Goal: Task Accomplishment & Management: Manage account settings

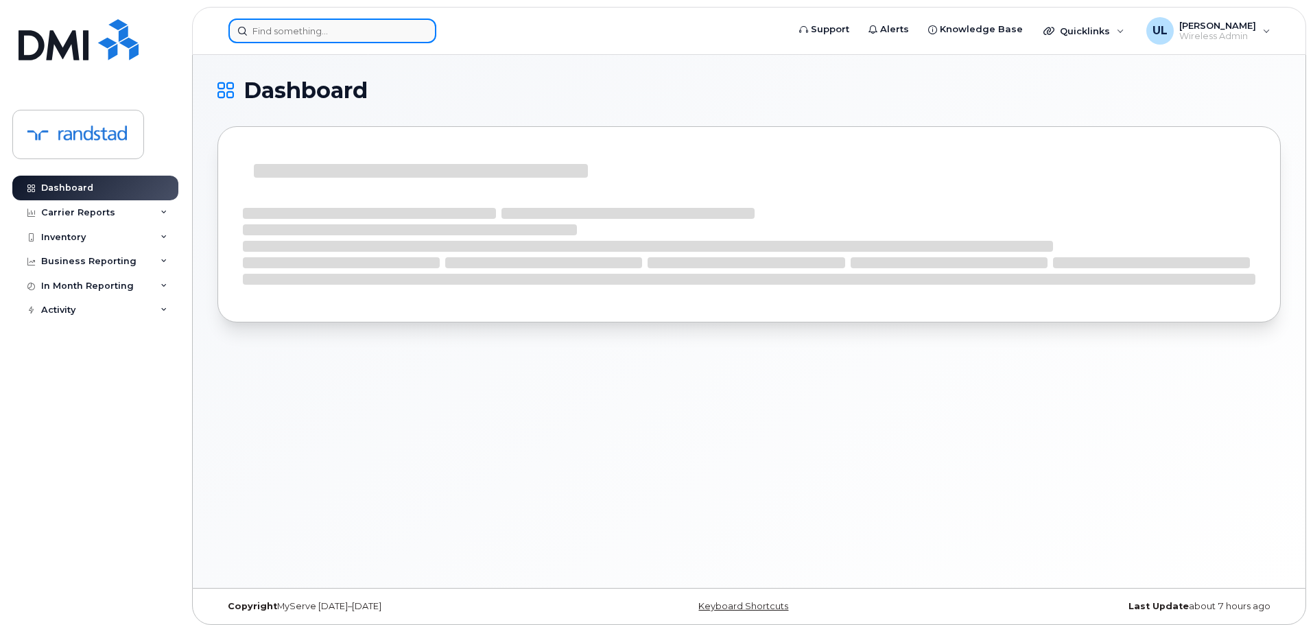
click at [312, 42] on input at bounding box center [332, 31] width 208 height 25
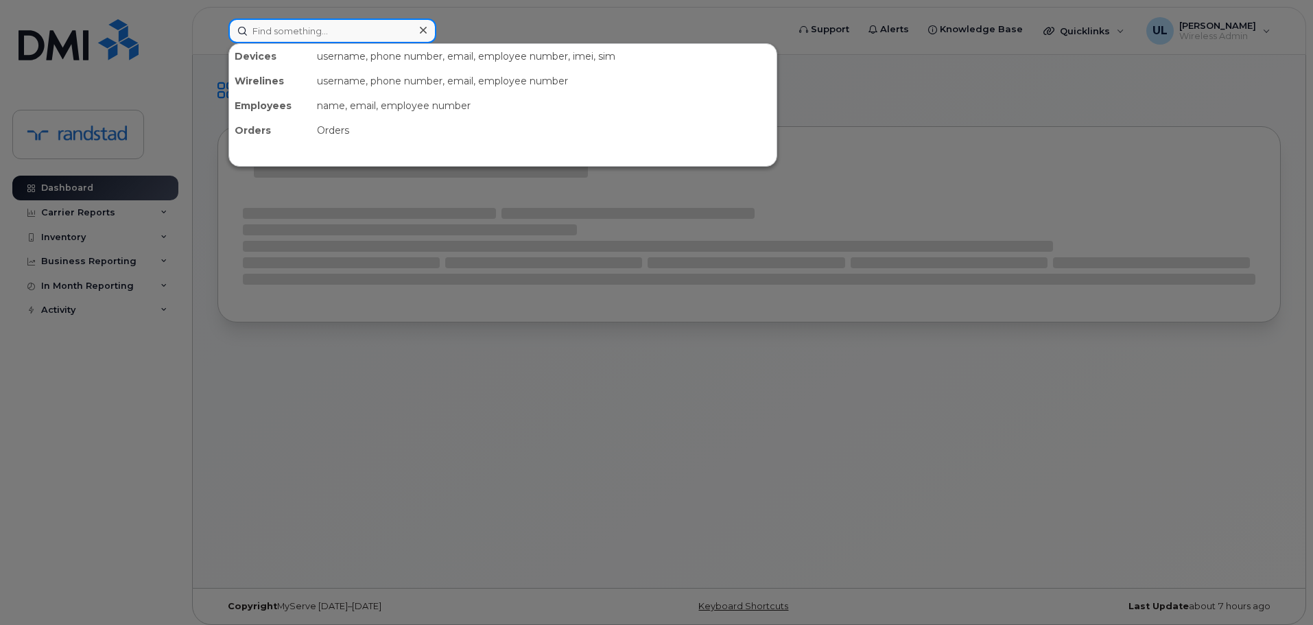
paste input "Durand"
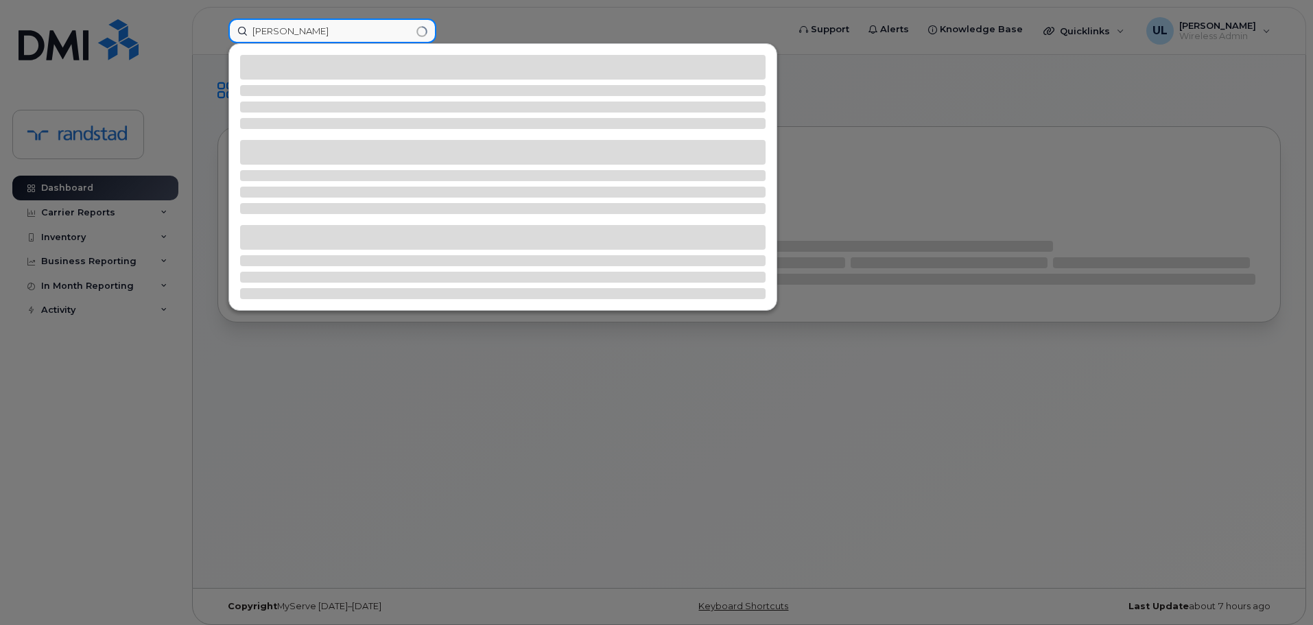
type input "Durand"
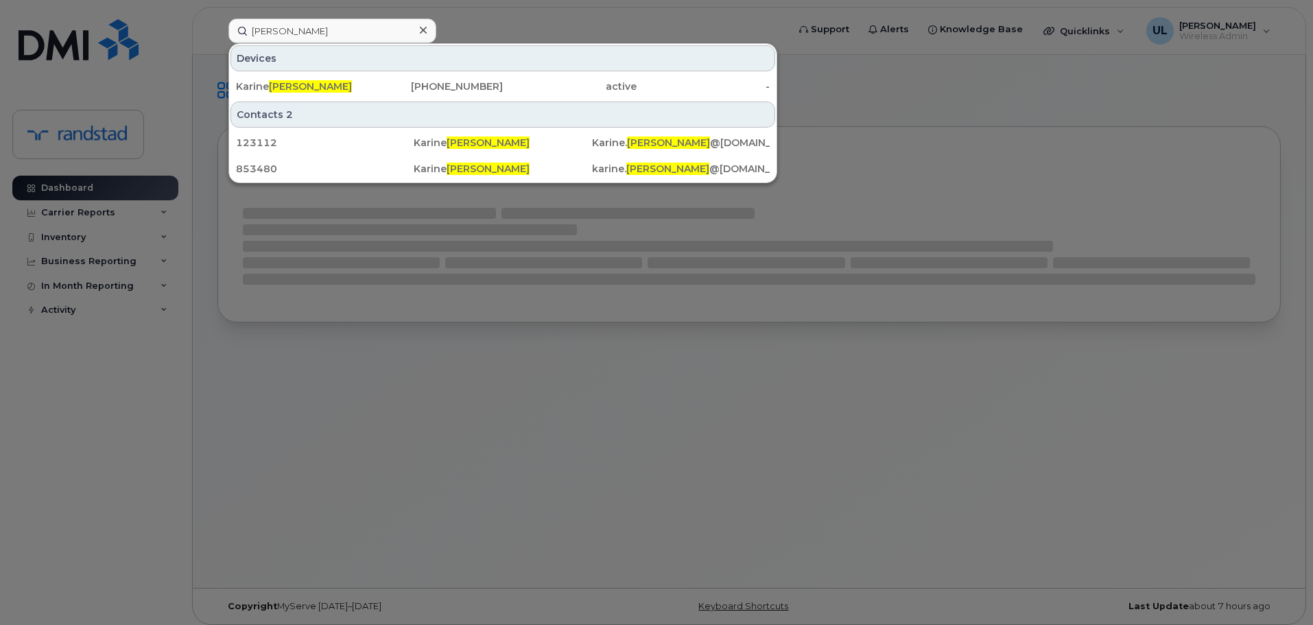
click at [329, 96] on div "Karine Durand" at bounding box center [303, 86] width 134 height 25
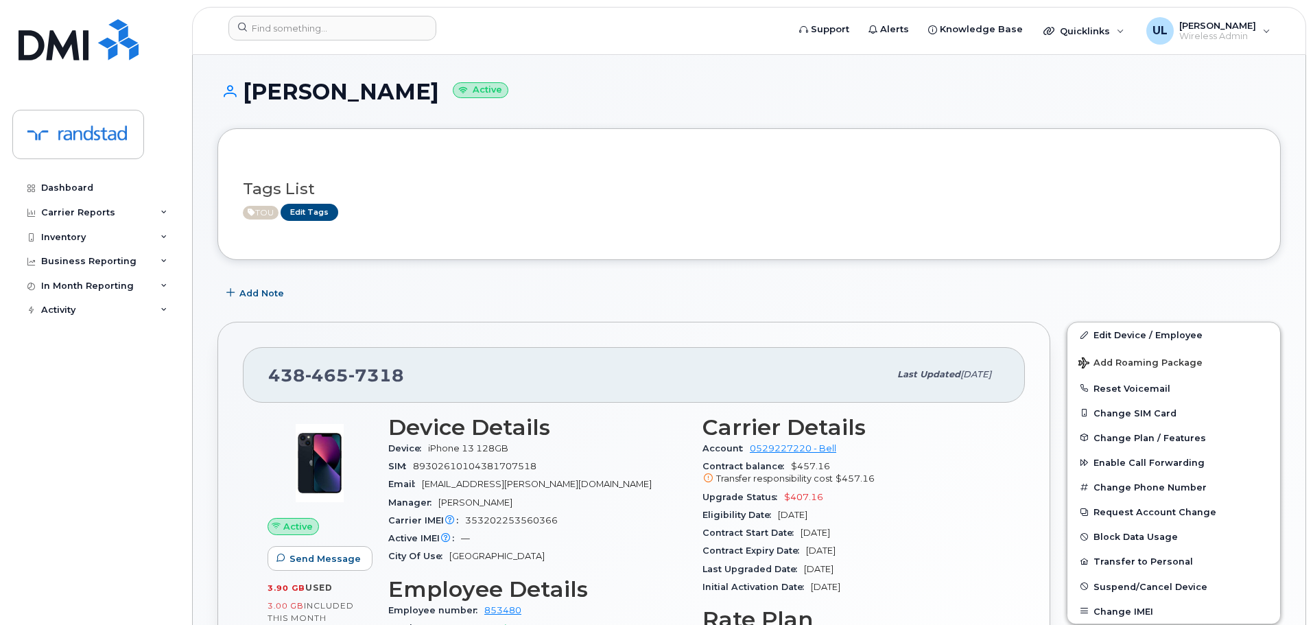
click at [333, 382] on span "465" at bounding box center [326, 375] width 43 height 21
copy span "438 465 7318"
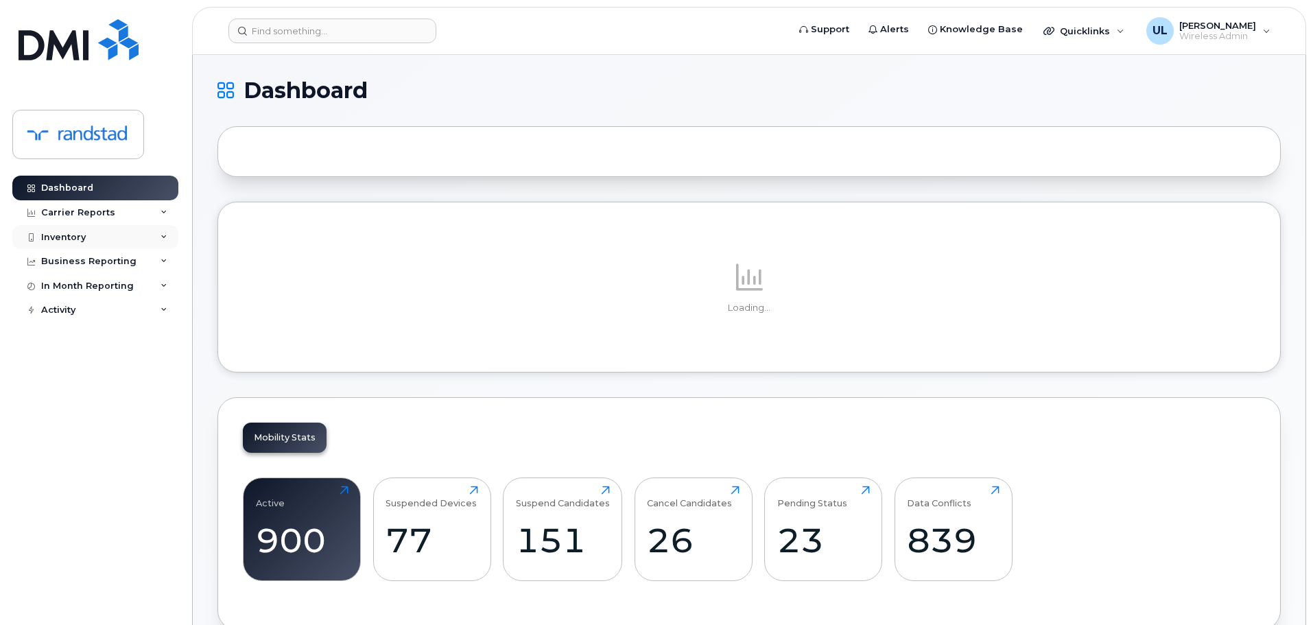
click at [57, 232] on div "Inventory" at bounding box center [63, 237] width 45 height 11
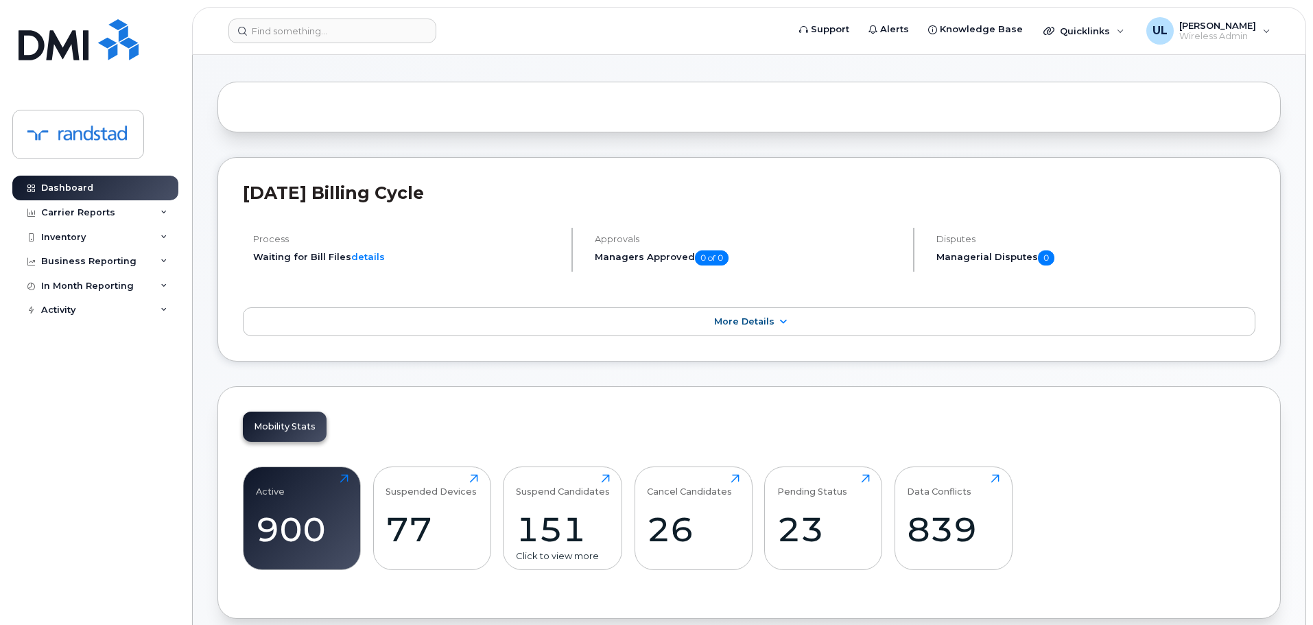
scroll to position [69, 0]
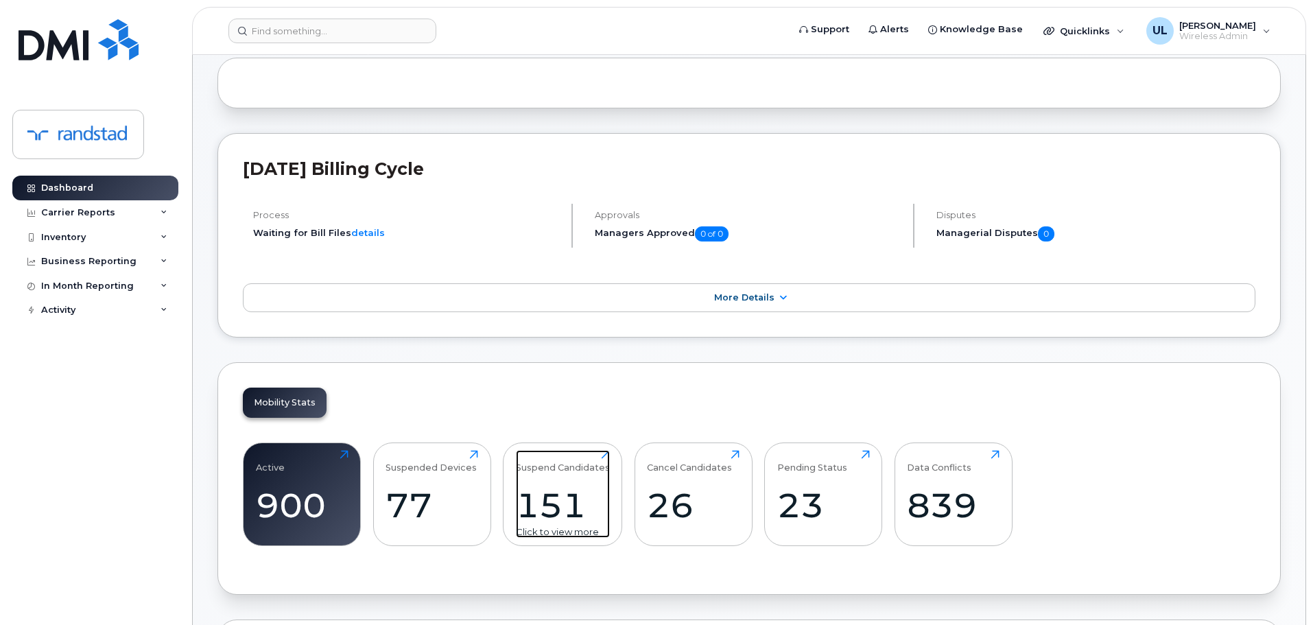
click at [560, 497] on div "151" at bounding box center [563, 505] width 94 height 40
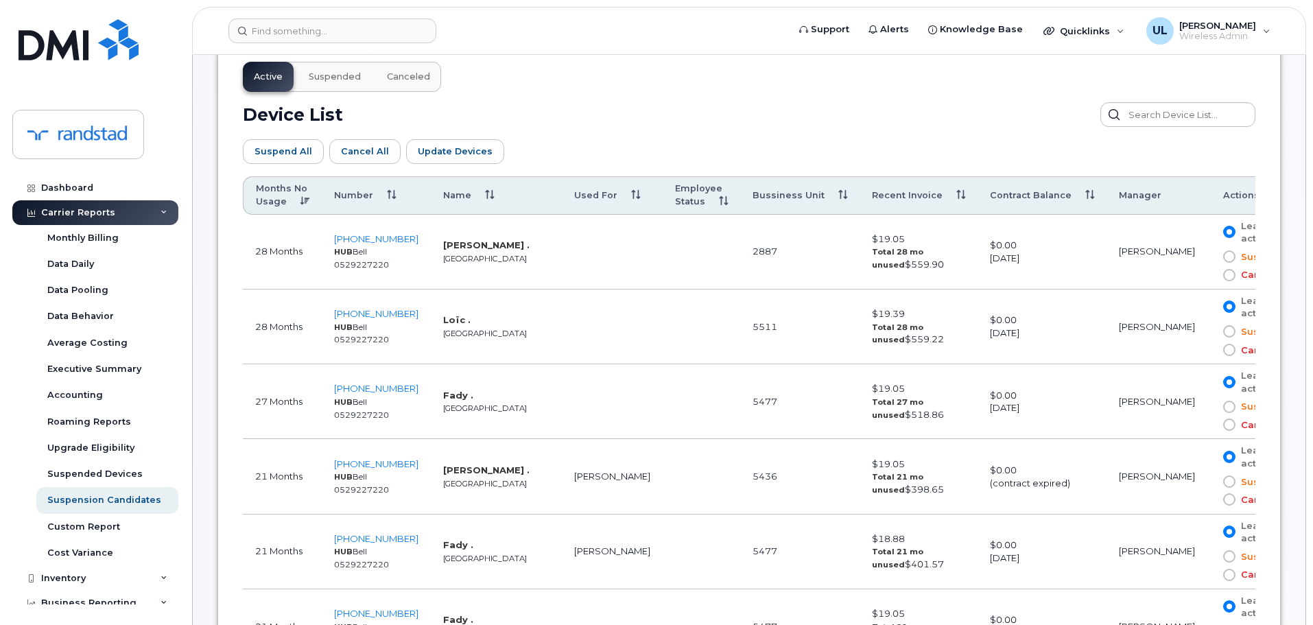
scroll to position [823, 0]
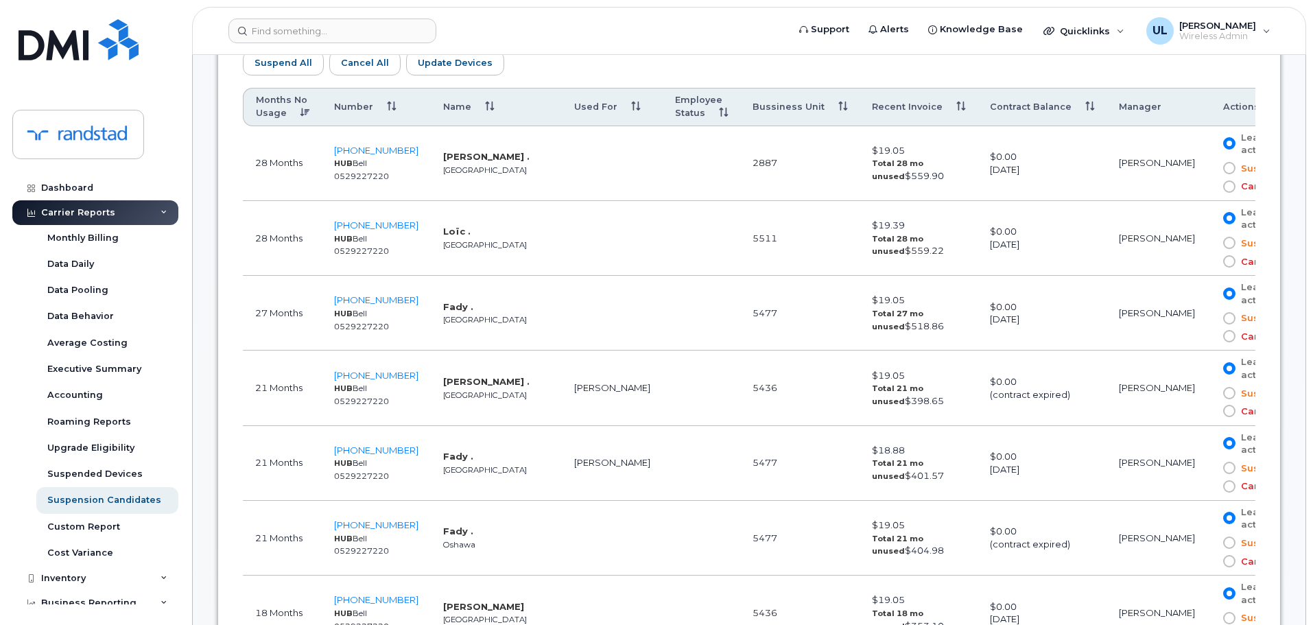
click at [1029, 107] on th "Contract Balance" at bounding box center [1041, 107] width 129 height 38
click at [1048, 108] on th "Contract Balance" at bounding box center [1041, 107] width 129 height 38
click at [1040, 108] on th "Contract Balance" at bounding box center [1041, 107] width 129 height 38
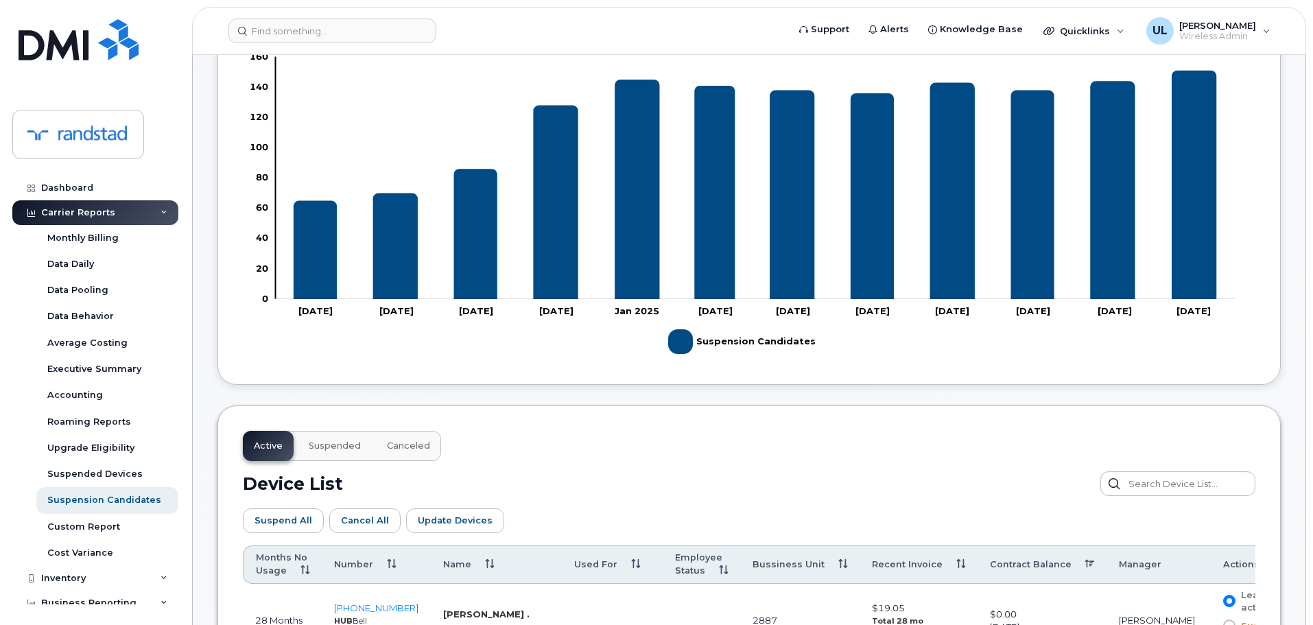
scroll to position [686, 0]
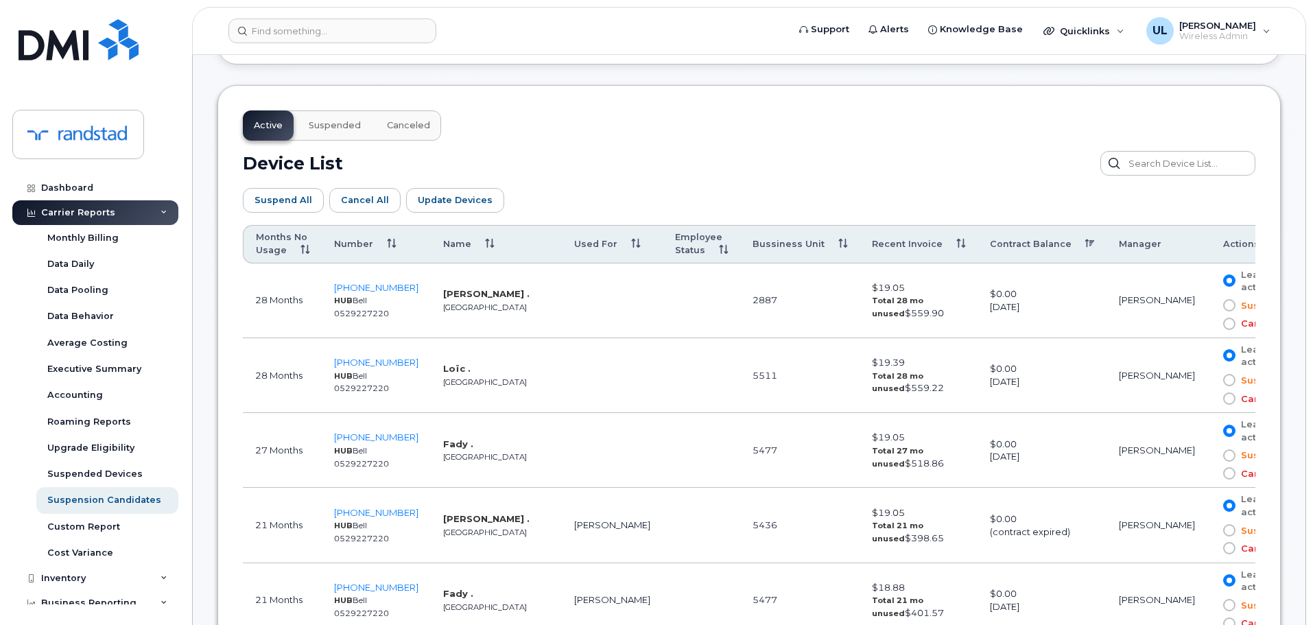
click at [990, 253] on th "Contract Balance" at bounding box center [1041, 244] width 129 height 38
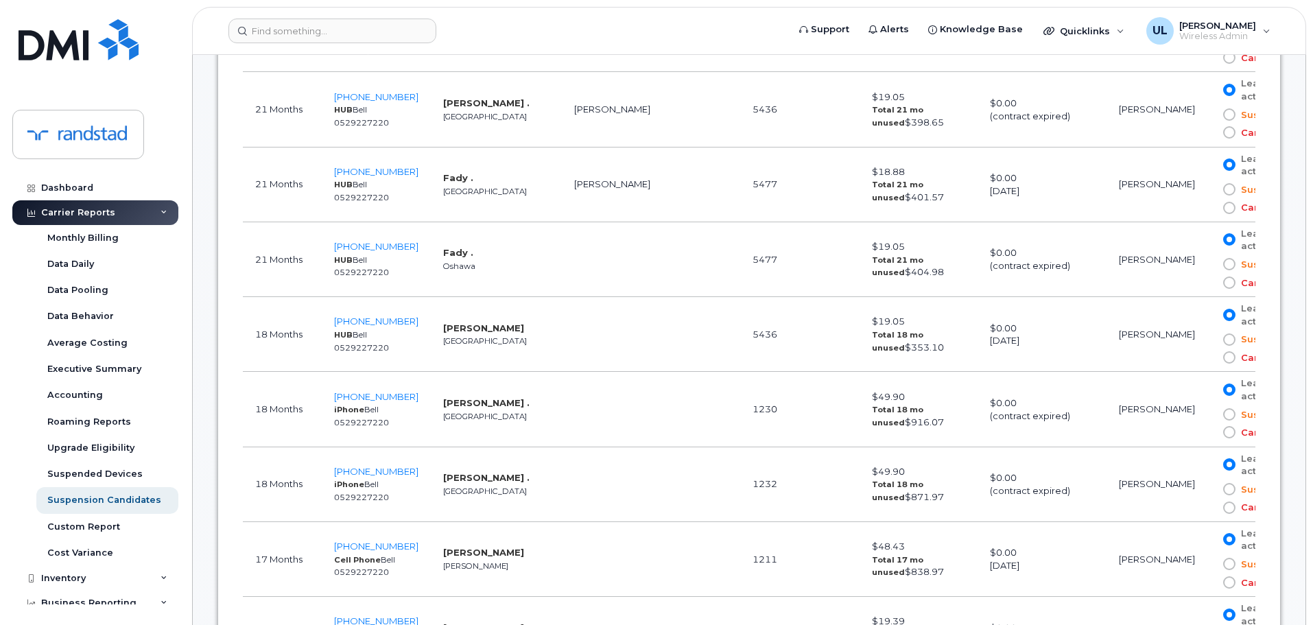
scroll to position [823, 0]
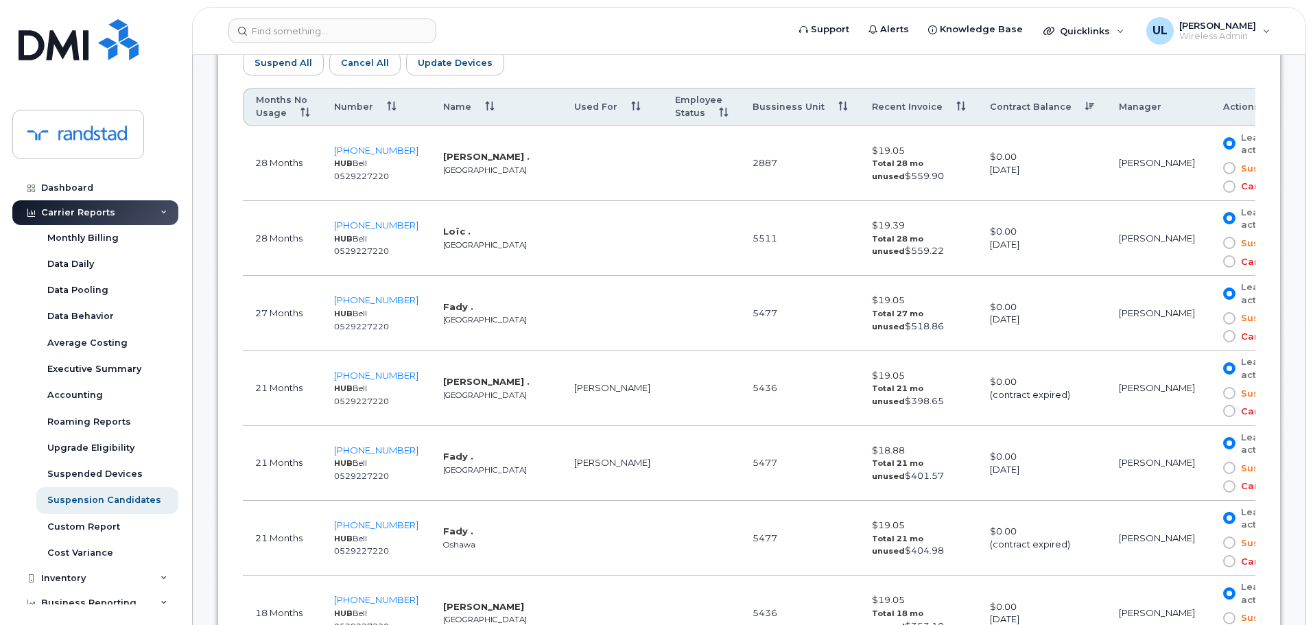
click at [887, 106] on th "Recent Invoice" at bounding box center [918, 107] width 118 height 38
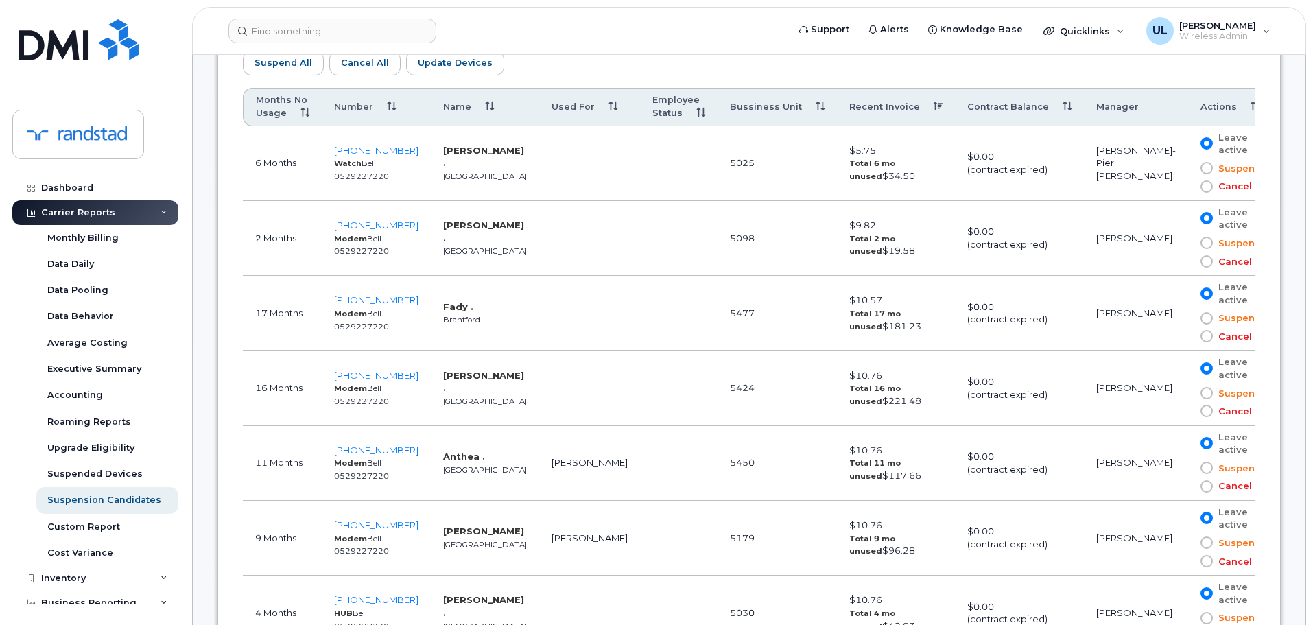
click at [887, 106] on th "Recent Invoice" at bounding box center [896, 107] width 118 height 38
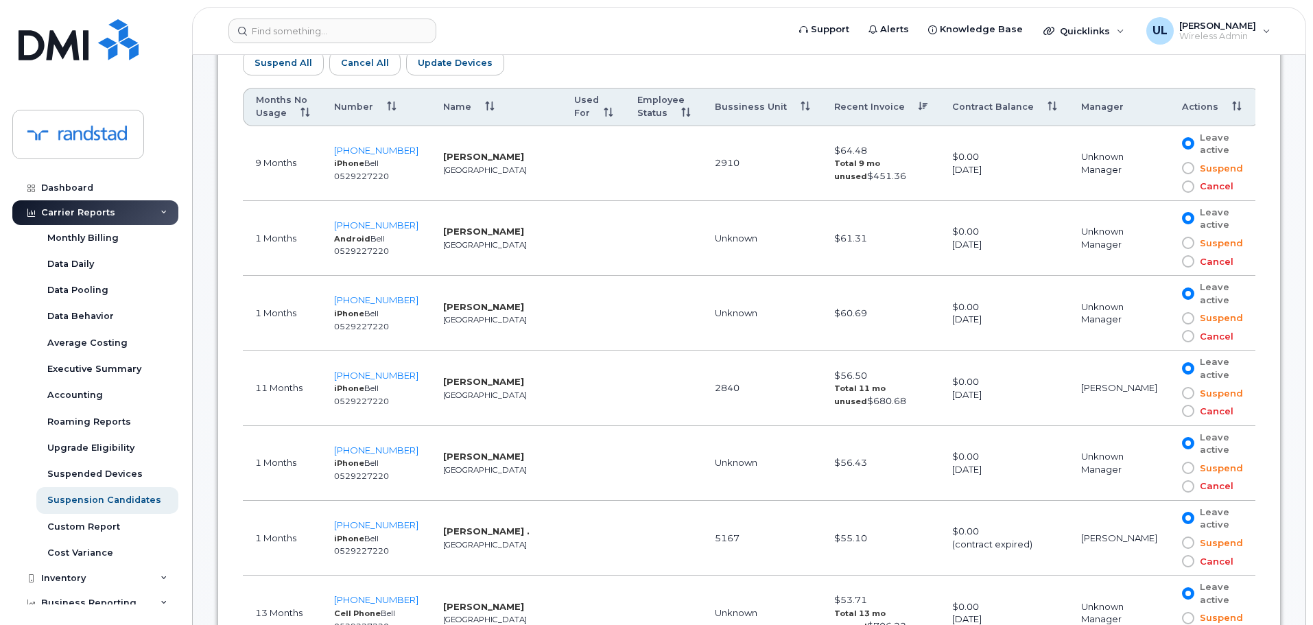
click at [988, 112] on th "Contract Balance" at bounding box center [1004, 107] width 129 height 38
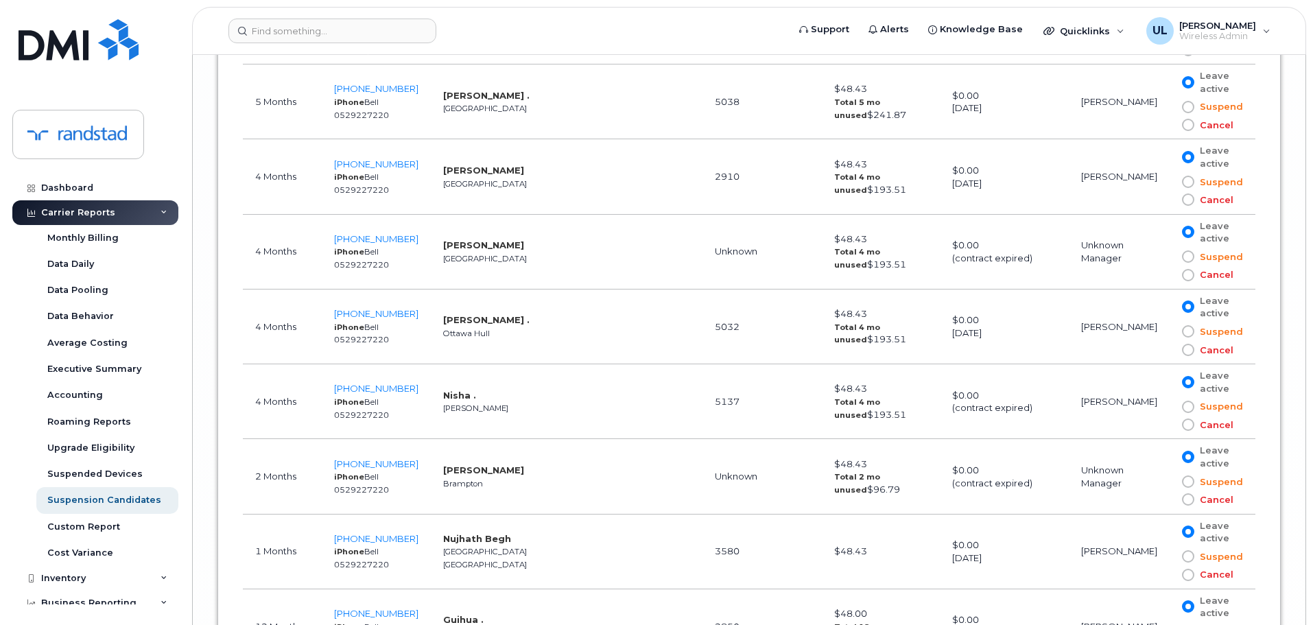
scroll to position [7953, 0]
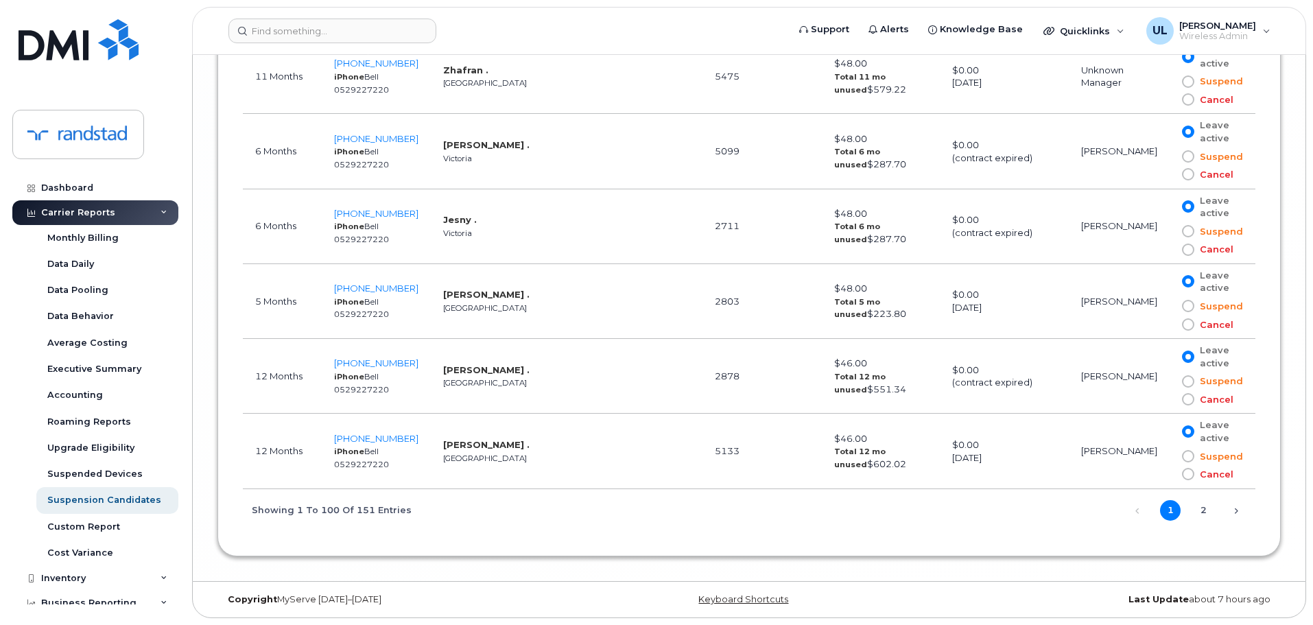
click at [1191, 508] on span "1 2" at bounding box center [1180, 509] width 66 height 11
click at [1197, 508] on link "2" at bounding box center [1203, 510] width 21 height 21
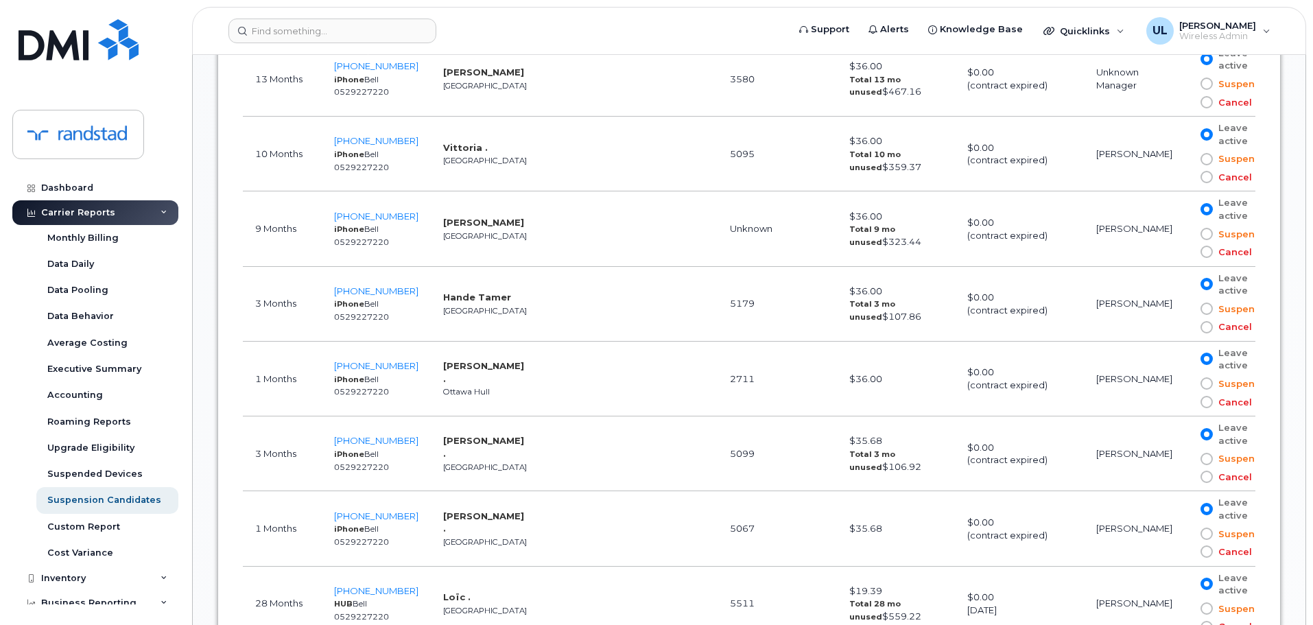
scroll to position [1401, 0]
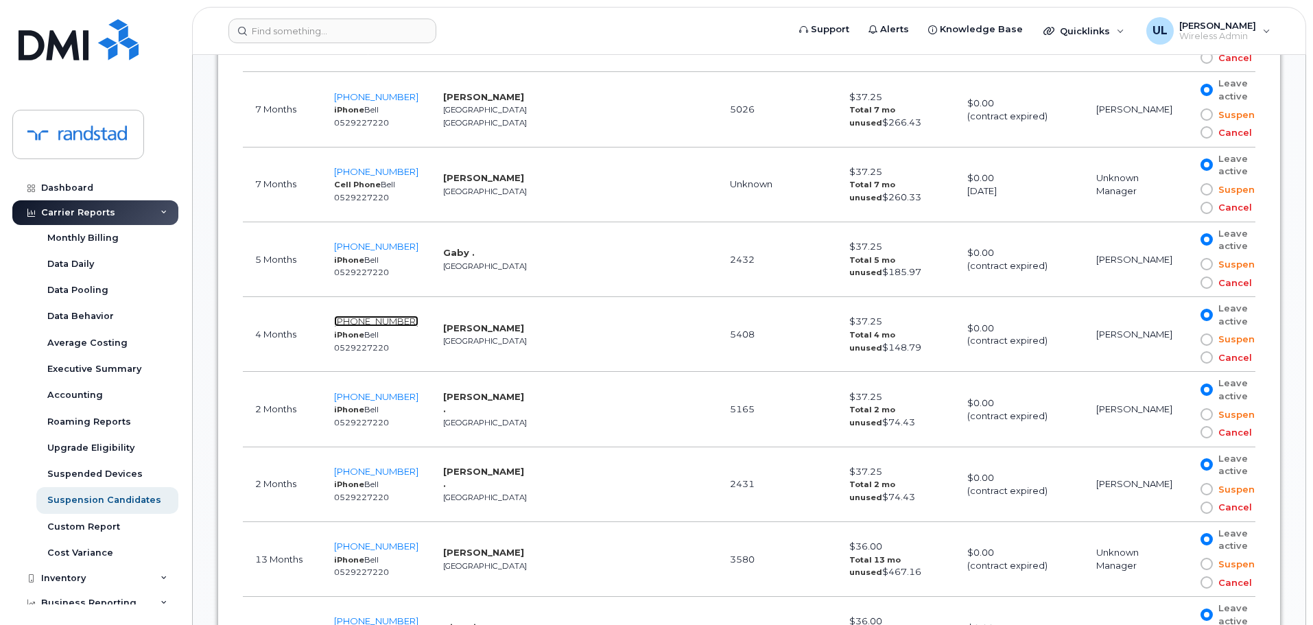
click at [396, 319] on span "514-346-0854" at bounding box center [376, 320] width 84 height 11
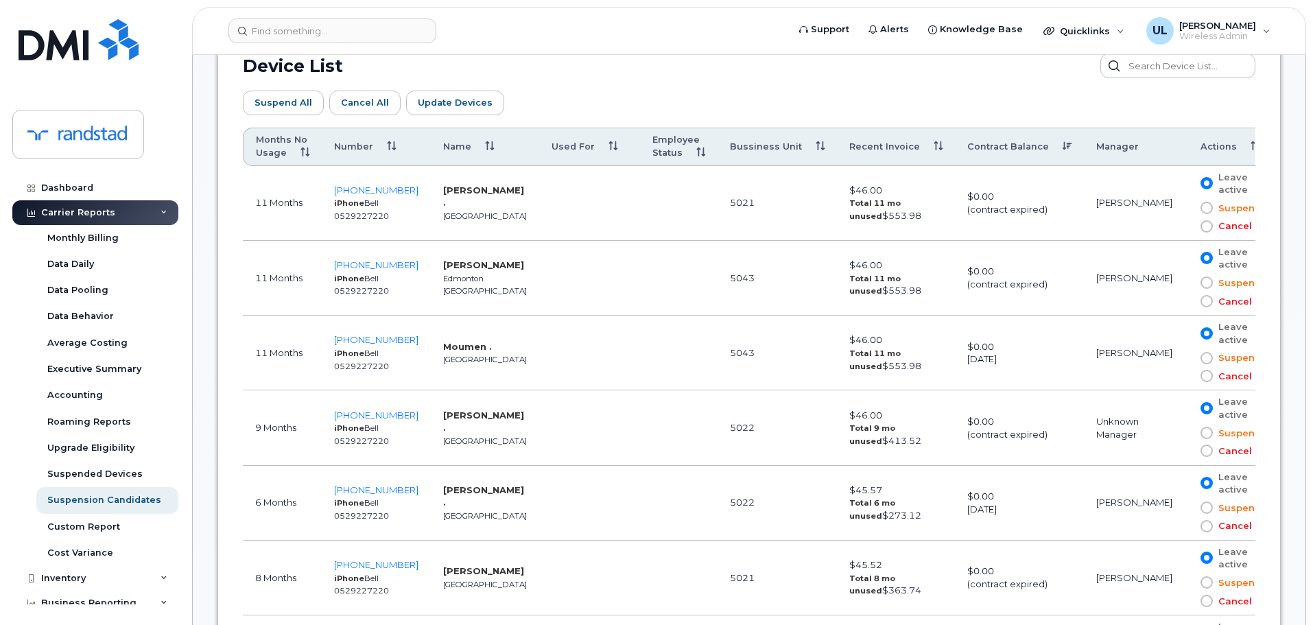
scroll to position [784, 0]
click at [373, 193] on span "403-827-8188" at bounding box center [376, 189] width 84 height 11
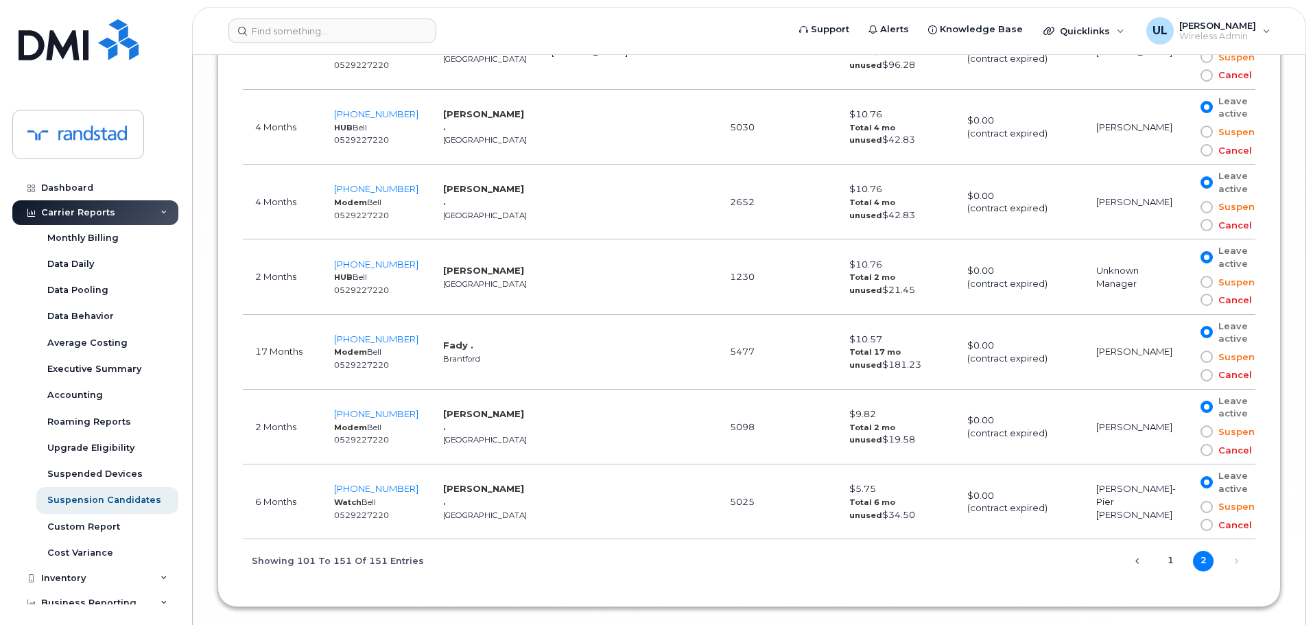
scroll to position [4282, 0]
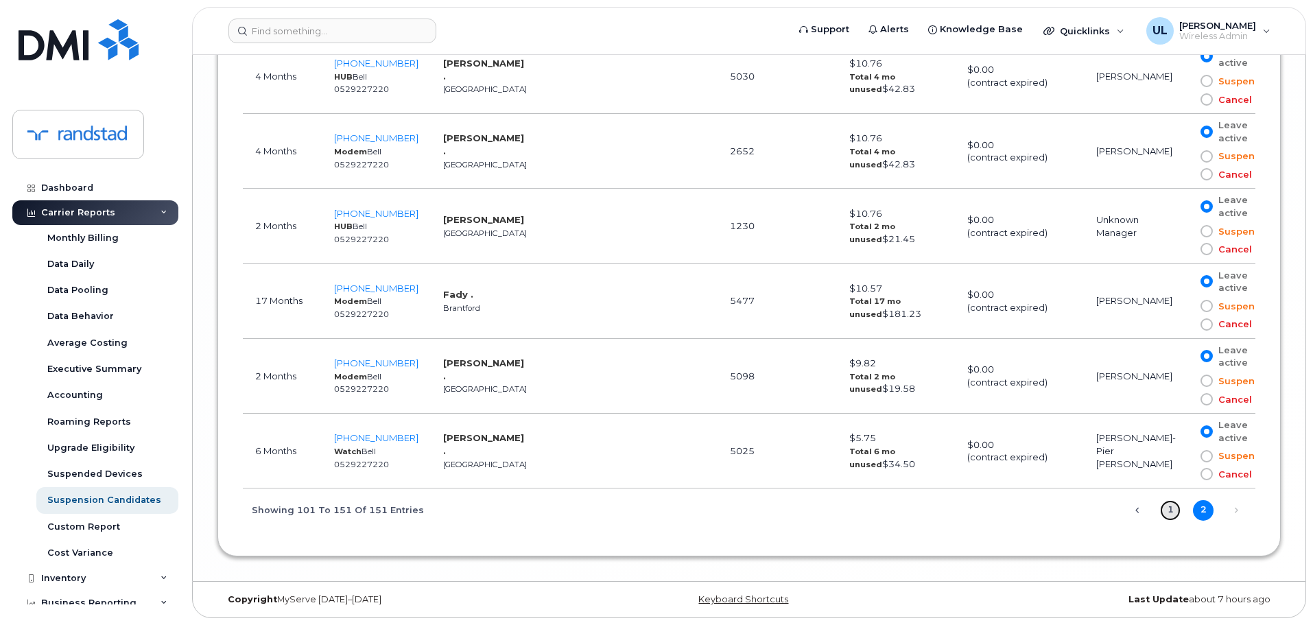
click at [1160, 508] on link "1" at bounding box center [1170, 510] width 21 height 21
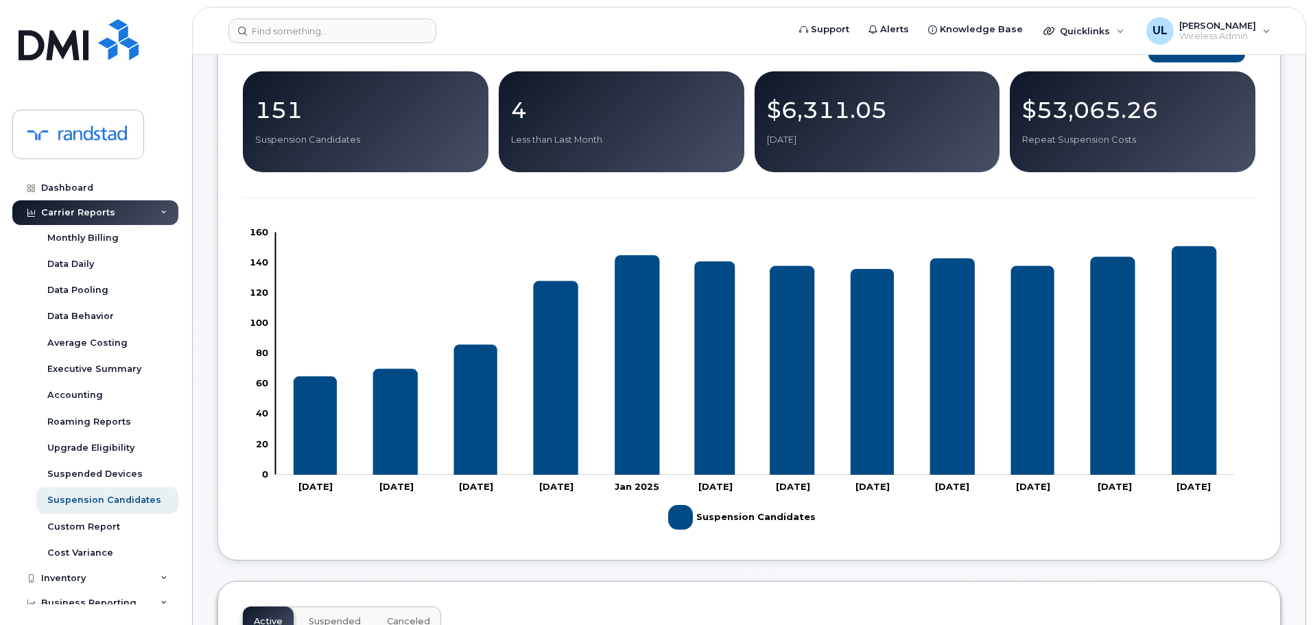
scroll to position [0, 0]
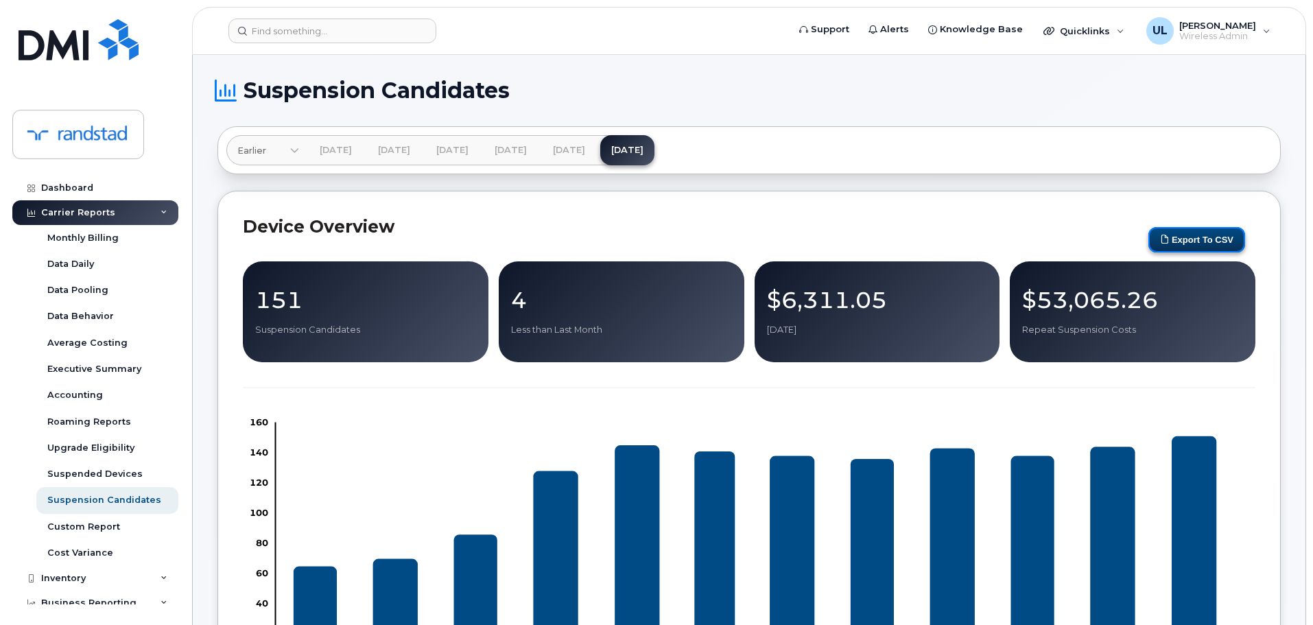
click at [1170, 237] on button "Export to CSV" at bounding box center [1196, 239] width 97 height 25
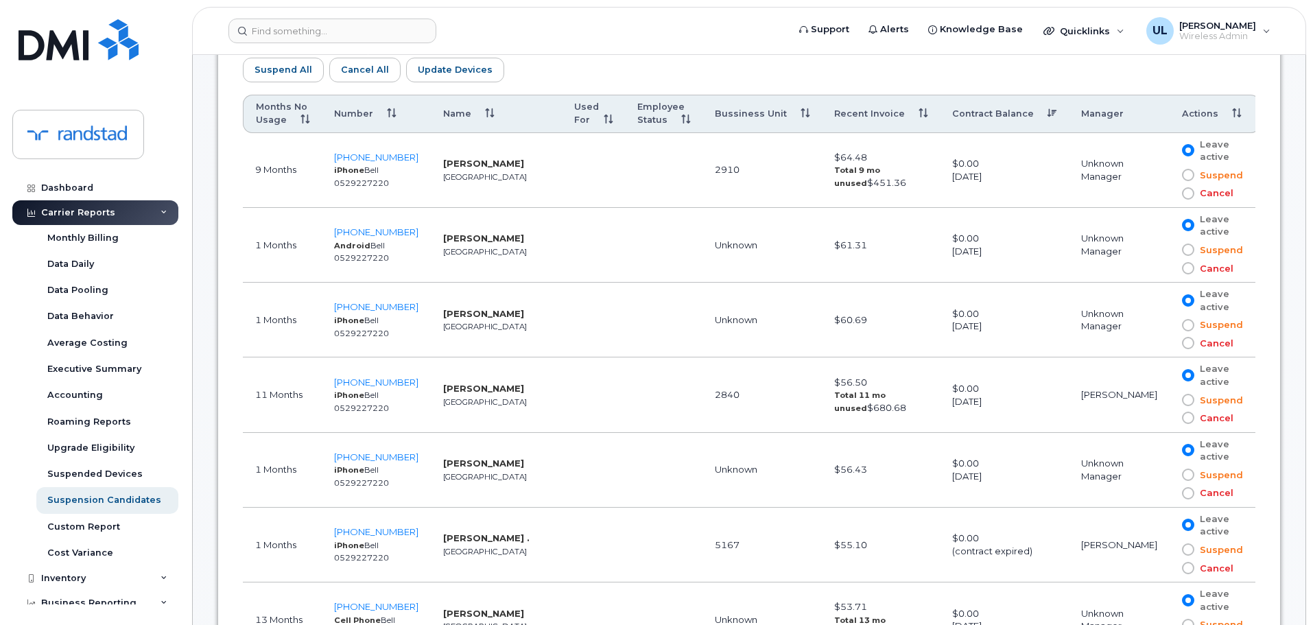
scroll to position [686, 0]
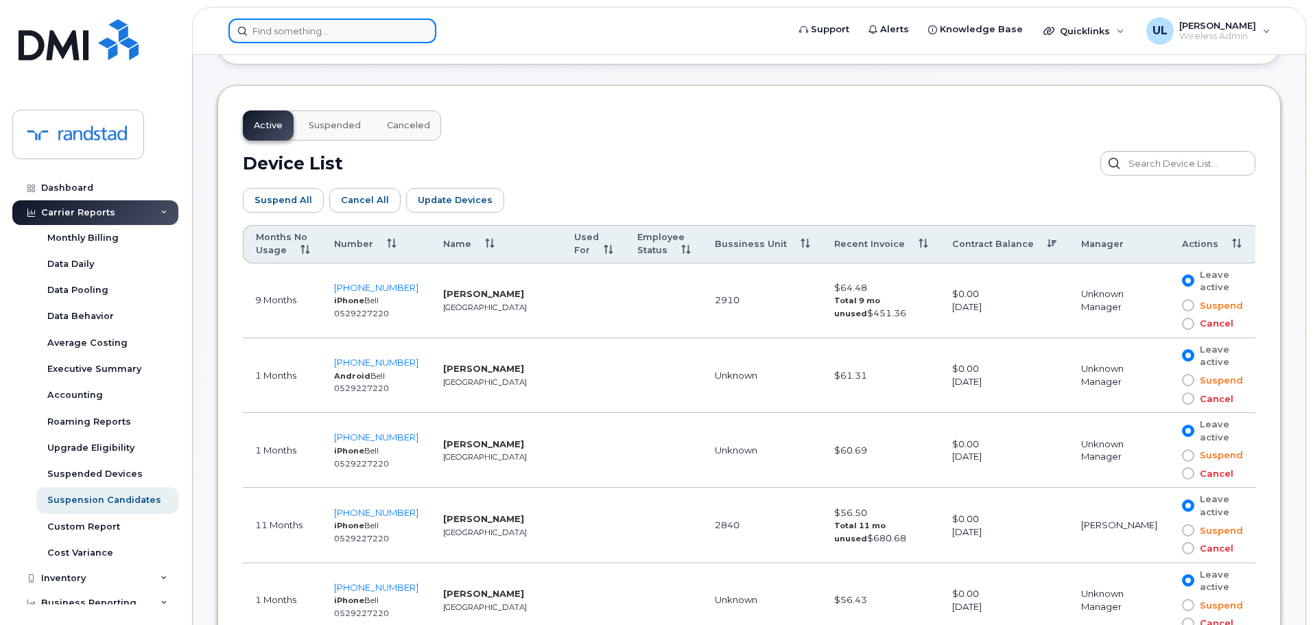
click at [382, 29] on input at bounding box center [332, 31] width 208 height 25
paste input "5873384952"
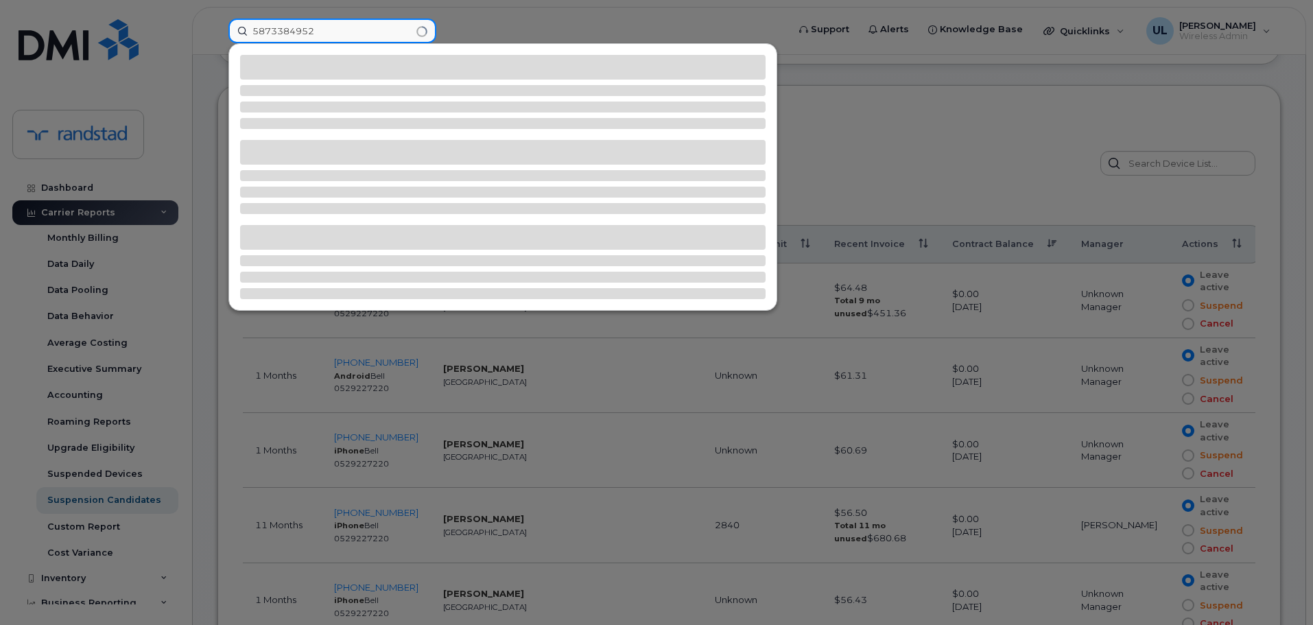
type input "5873384952"
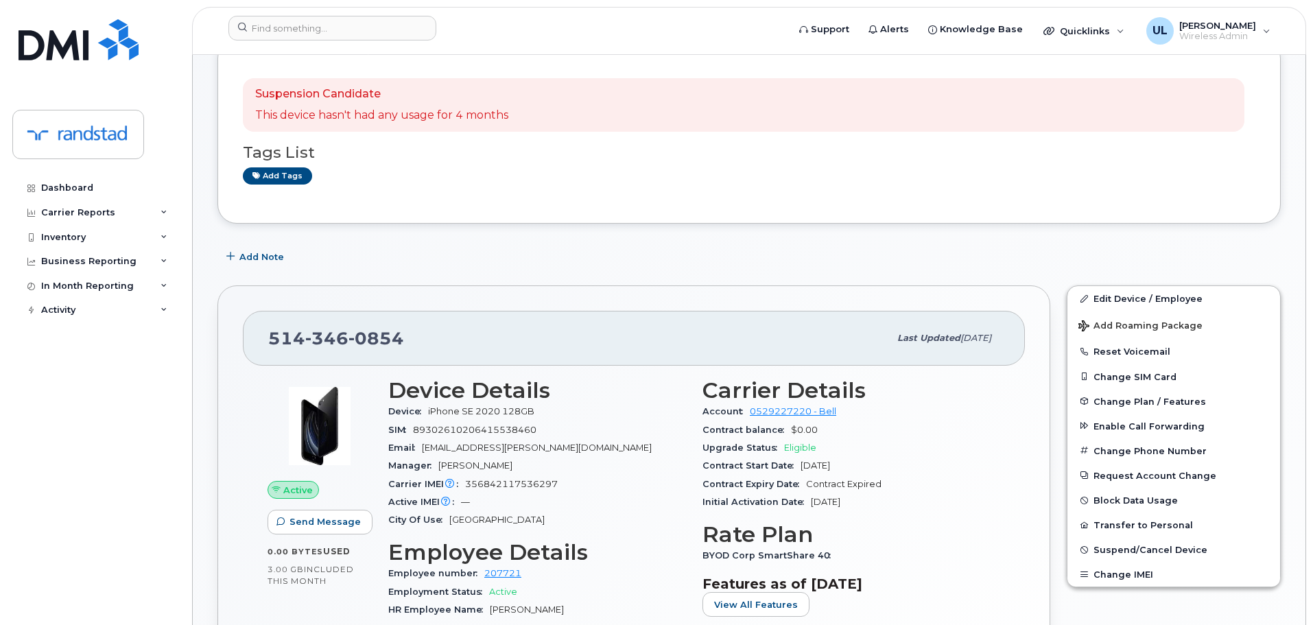
scroll to position [343, 0]
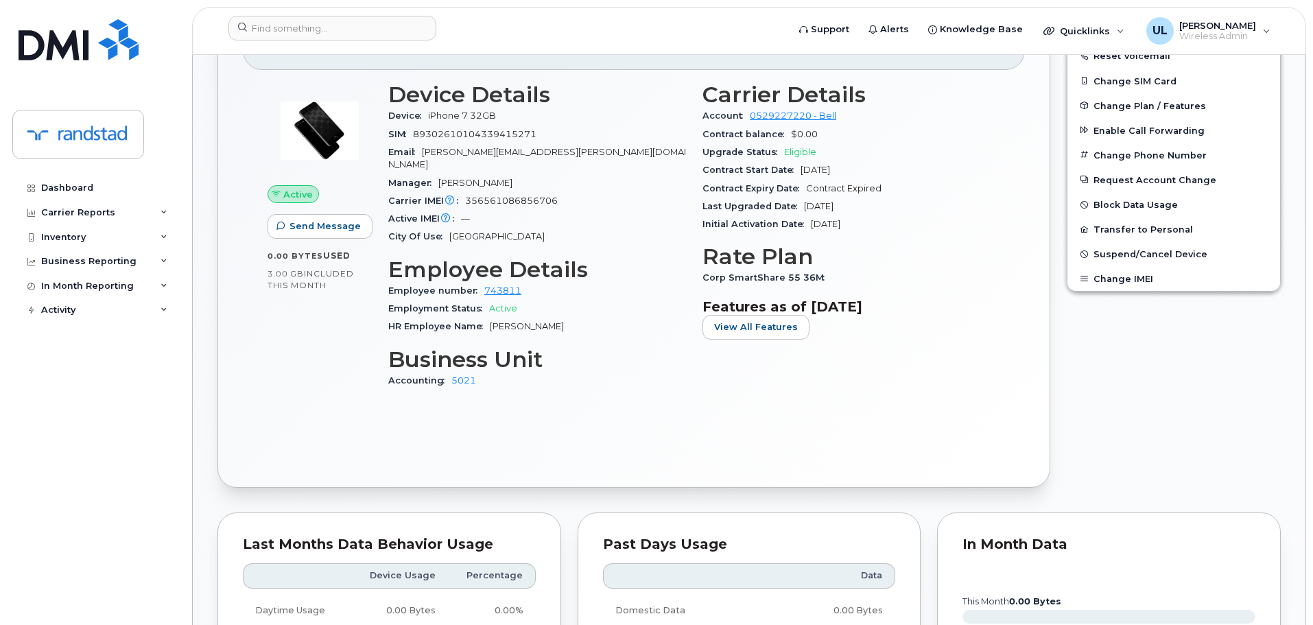
scroll to position [274, 0]
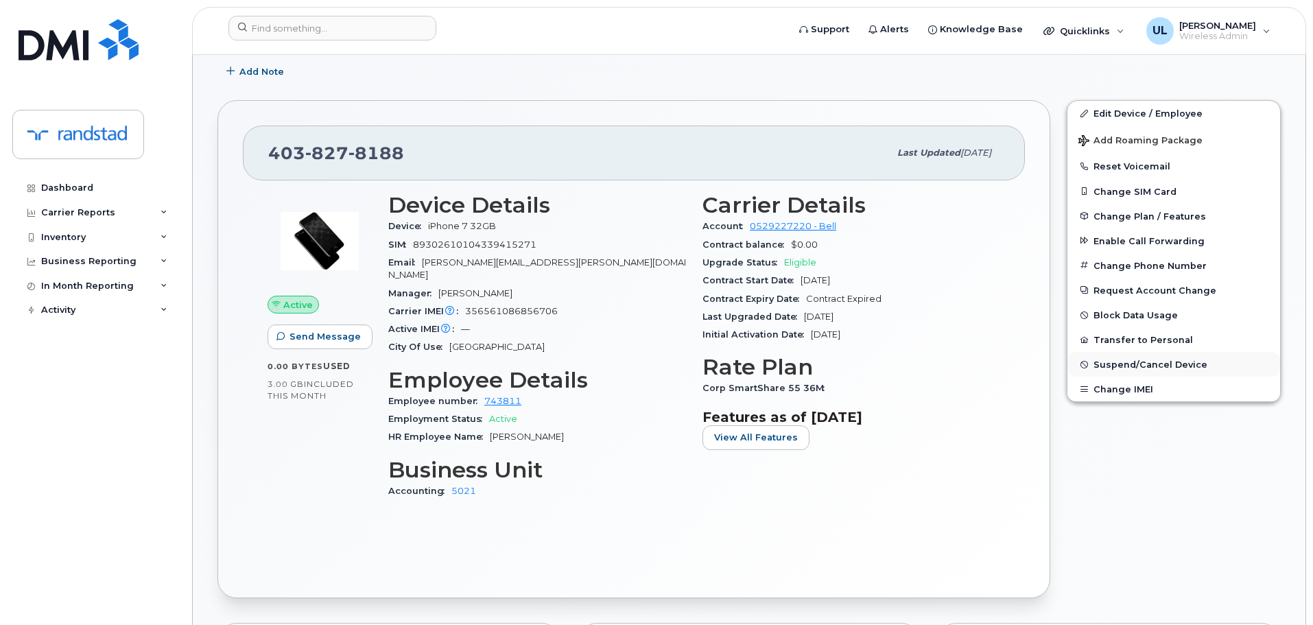
click at [1168, 366] on span "Suspend/Cancel Device" at bounding box center [1150, 364] width 114 height 10
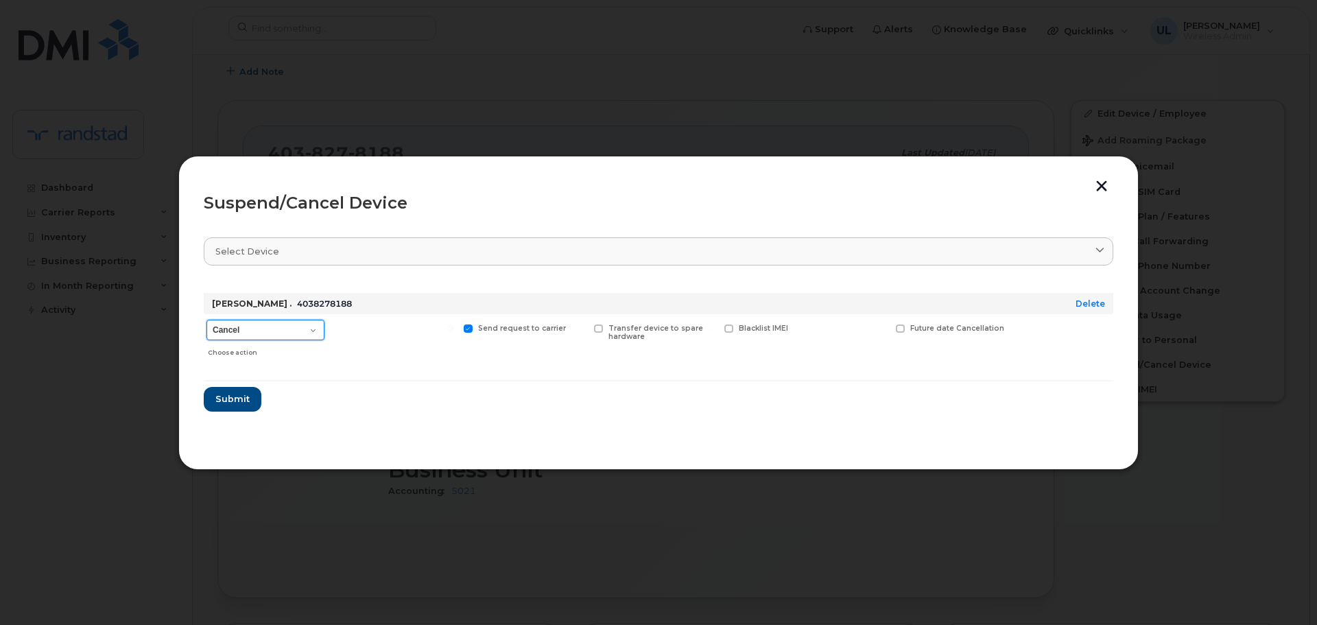
click at [243, 335] on select "Cancel Suspend - Extend Suspension Suspend - Reduced Rate Suspend - Full Rate S…" at bounding box center [265, 330] width 118 height 21
click at [206, 320] on select "Cancel Suspend - Extend Suspension Suspend - Reduced Rate Suspend - Full Rate S…" at bounding box center [265, 330] width 118 height 21
click at [242, 392] on button "Submit" at bounding box center [232, 399] width 56 height 25
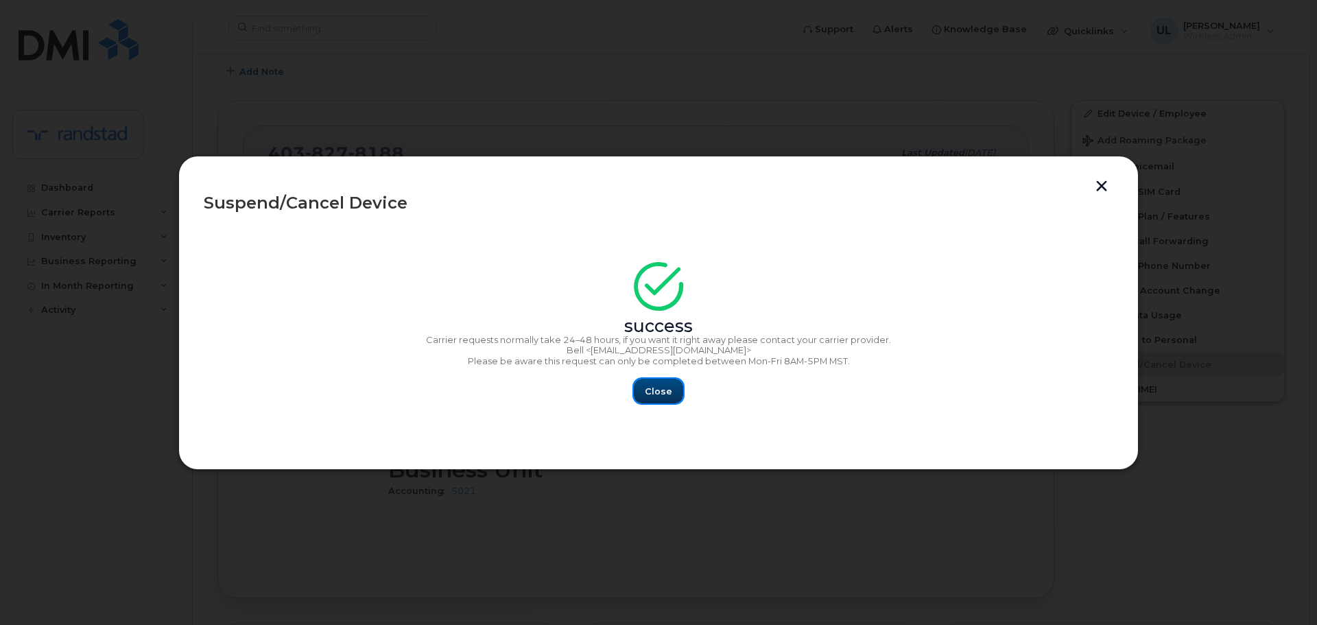
click at [655, 387] on span "Close" at bounding box center [658, 391] width 27 height 13
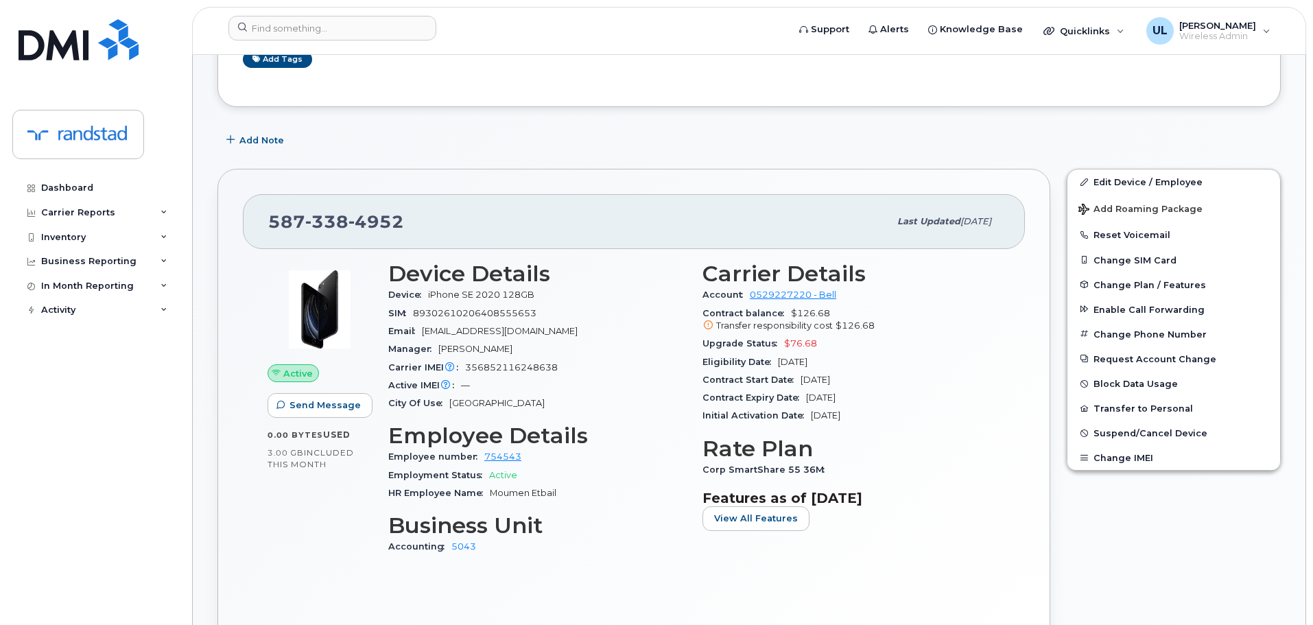
scroll to position [274, 0]
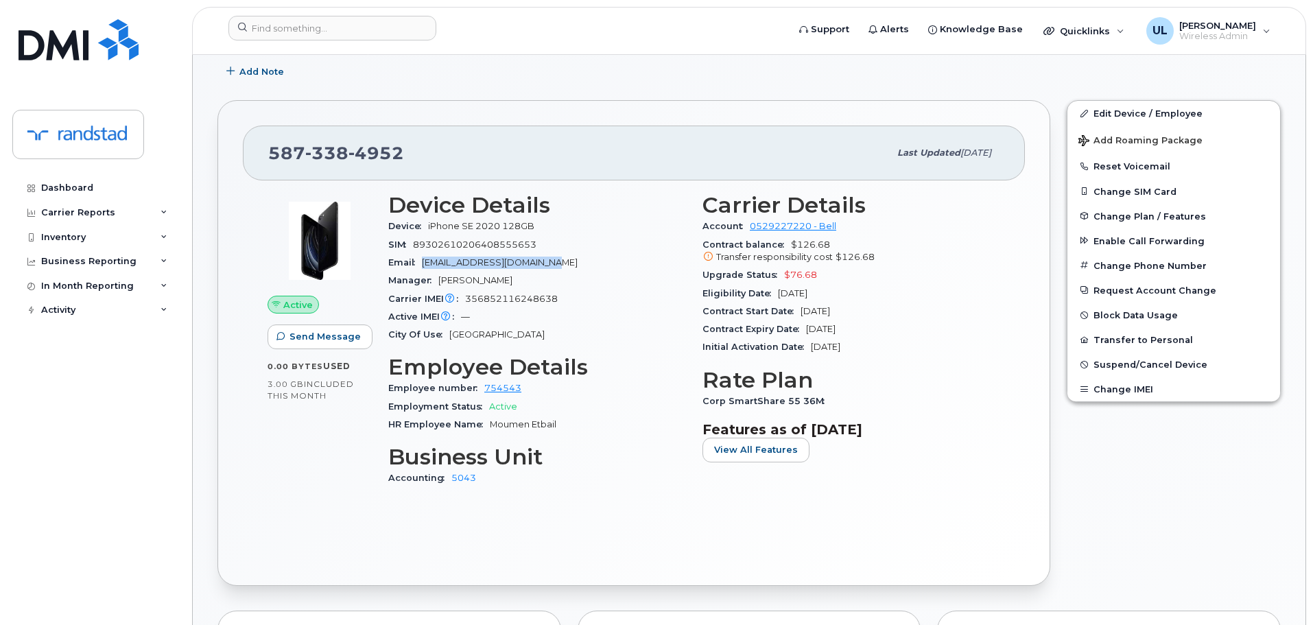
drag, startPoint x: 423, startPoint y: 263, endPoint x: 617, endPoint y: 266, distance: 193.4
click at [617, 266] on div "Email moumen.etbail@randstad.ca" at bounding box center [537, 263] width 298 height 18
copy span "moumen.etbail@randstad.ca"
click at [454, 261] on span "moumen.etbail@randstad.ca" at bounding box center [500, 262] width 156 height 10
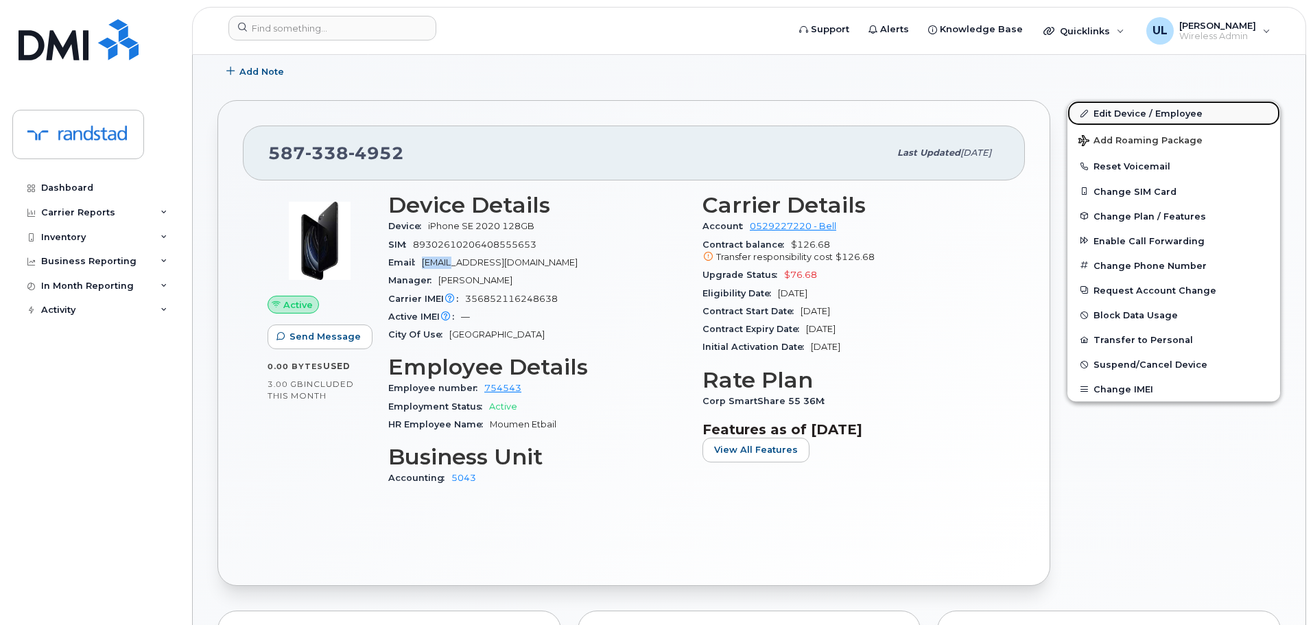
click at [1158, 118] on link "Edit Device / Employee" at bounding box center [1173, 113] width 213 height 25
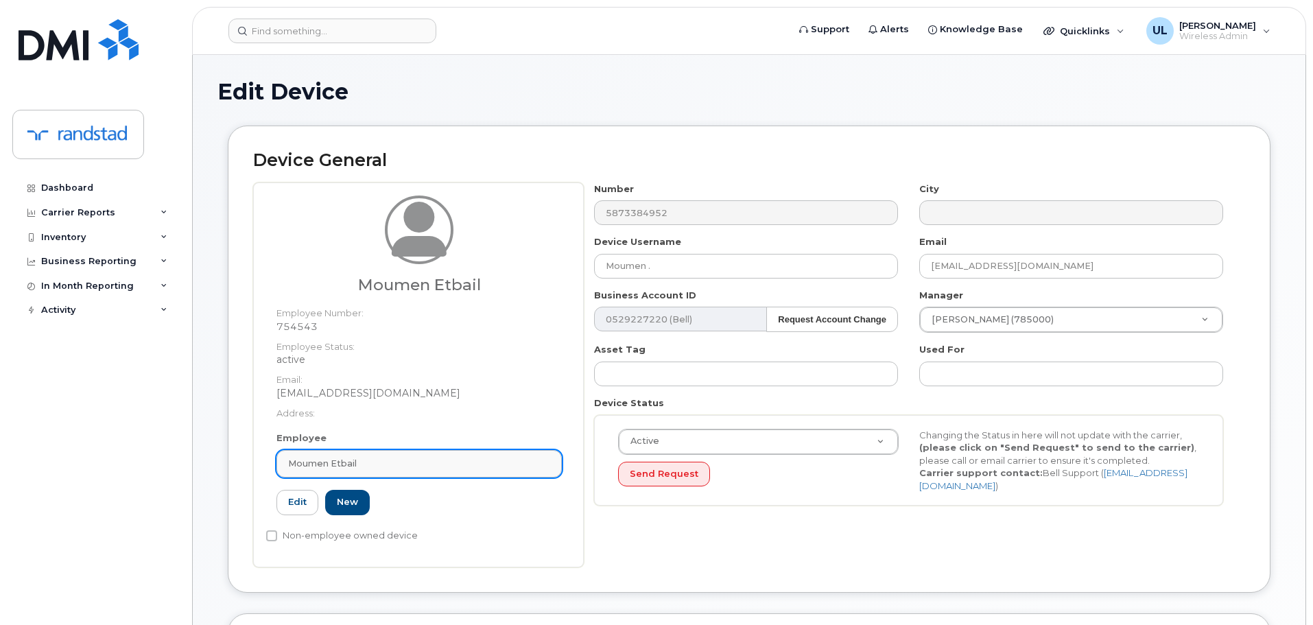
click at [480, 466] on div "Moumen Etbail" at bounding box center [419, 463] width 262 height 13
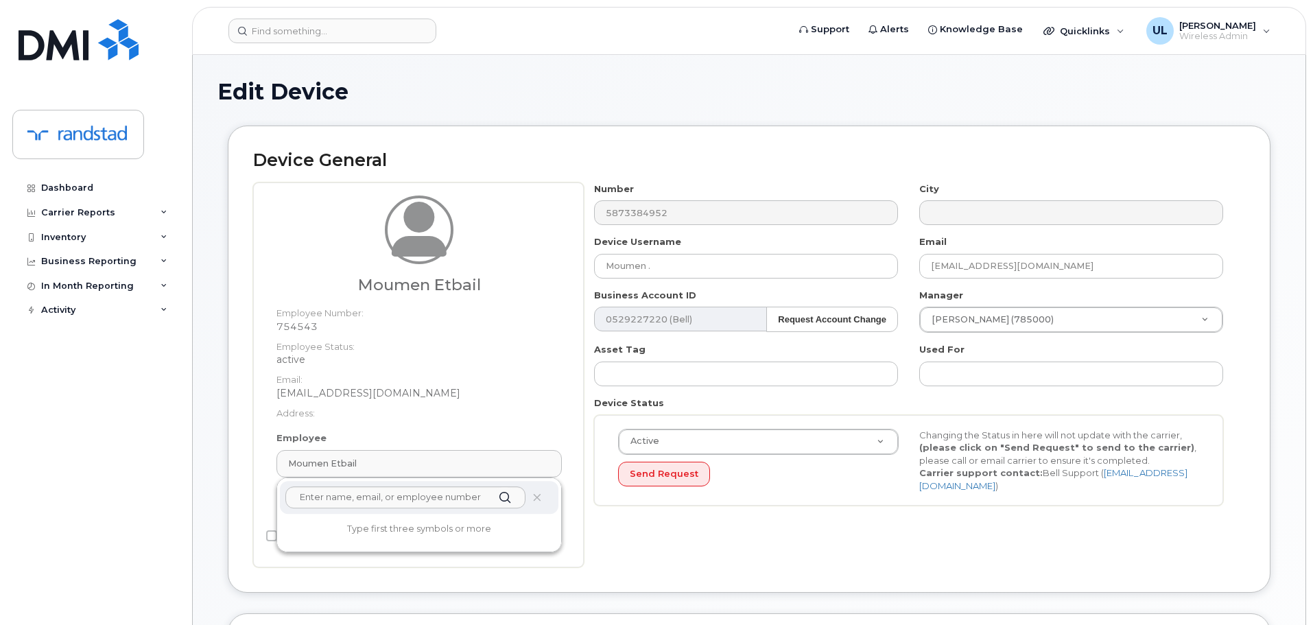
click at [542, 496] on div at bounding box center [419, 497] width 278 height 33
drag, startPoint x: 541, startPoint y: 497, endPoint x: 714, endPoint y: 43, distance: 485.2
click at [540, 497] on span at bounding box center [537, 497] width 11 height 11
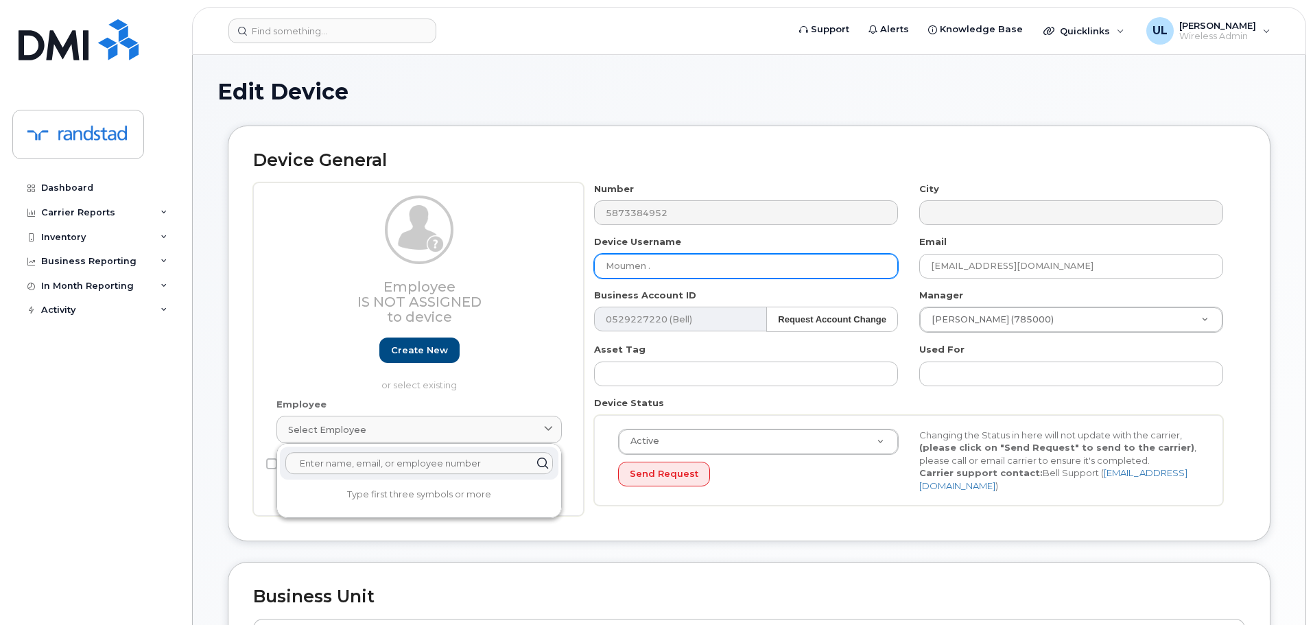
click at [735, 264] on input "Moumen ." at bounding box center [746, 266] width 304 height 25
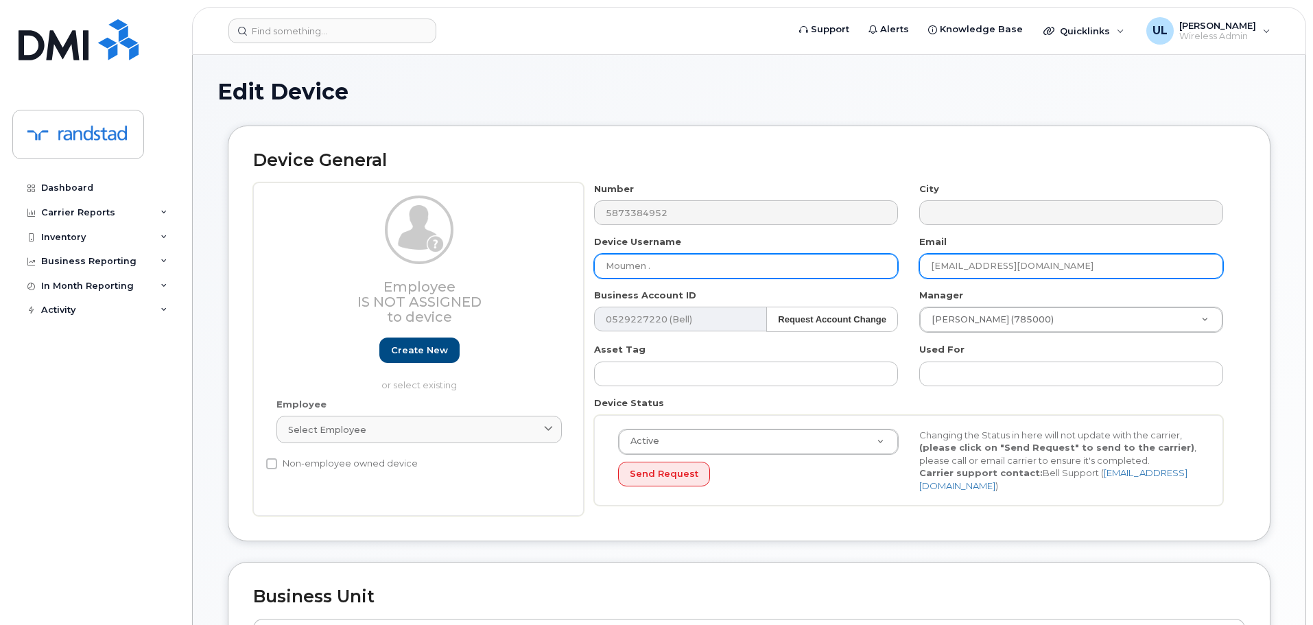
paste input "Aliabid Mussa"
type input "Aliabid Mussa"
click at [1033, 260] on input "[EMAIL_ADDRESS][DOMAIN_NAME]" at bounding box center [1071, 266] width 304 height 25
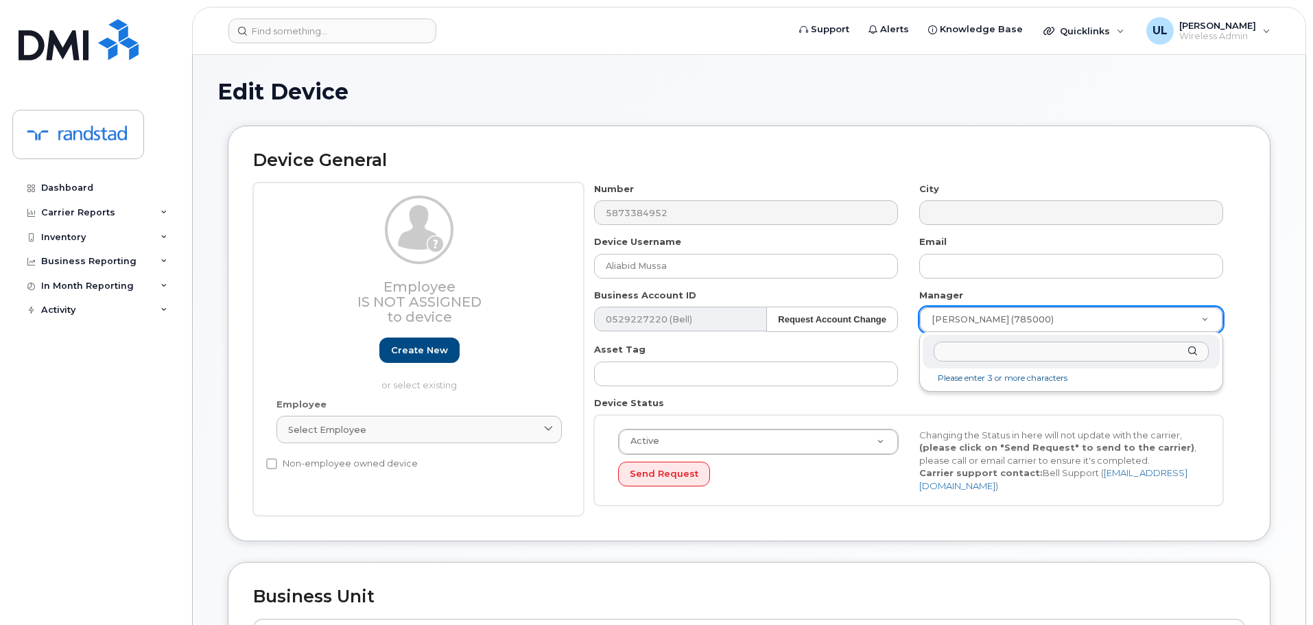
click at [996, 361] on div at bounding box center [1070, 352] width 297 height 34
click at [1029, 350] on input "text" at bounding box center [1070, 352] width 275 height 20
type input "unk"
type input "281330"
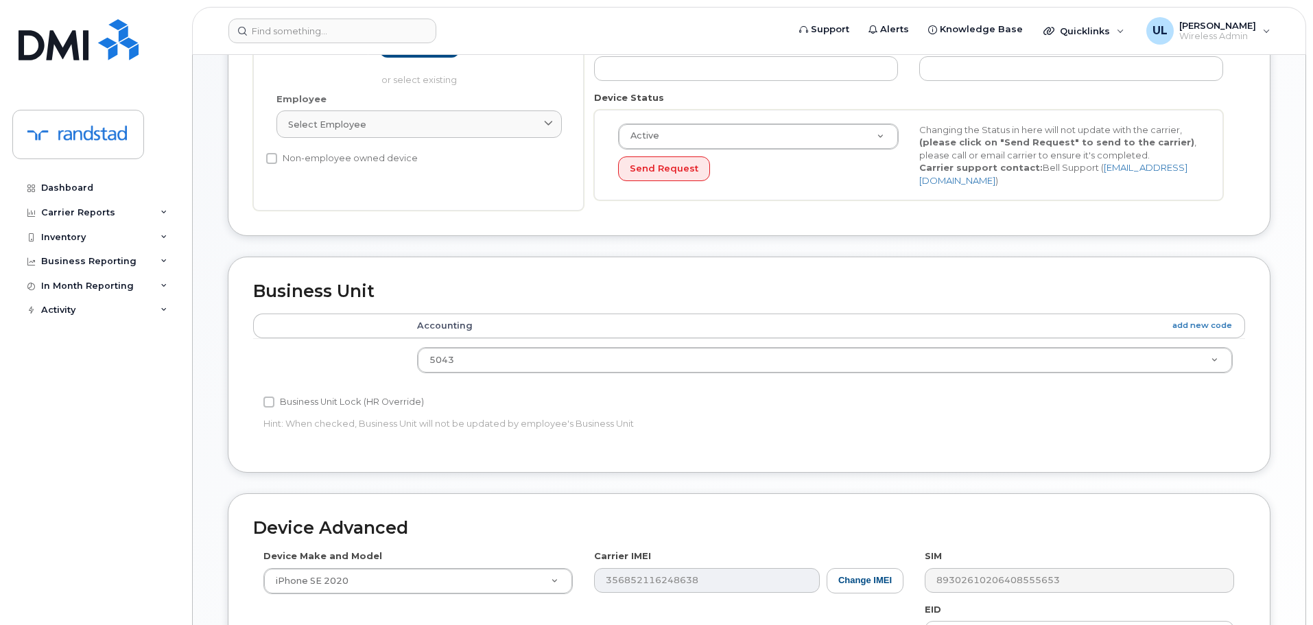
scroll to position [582, 0]
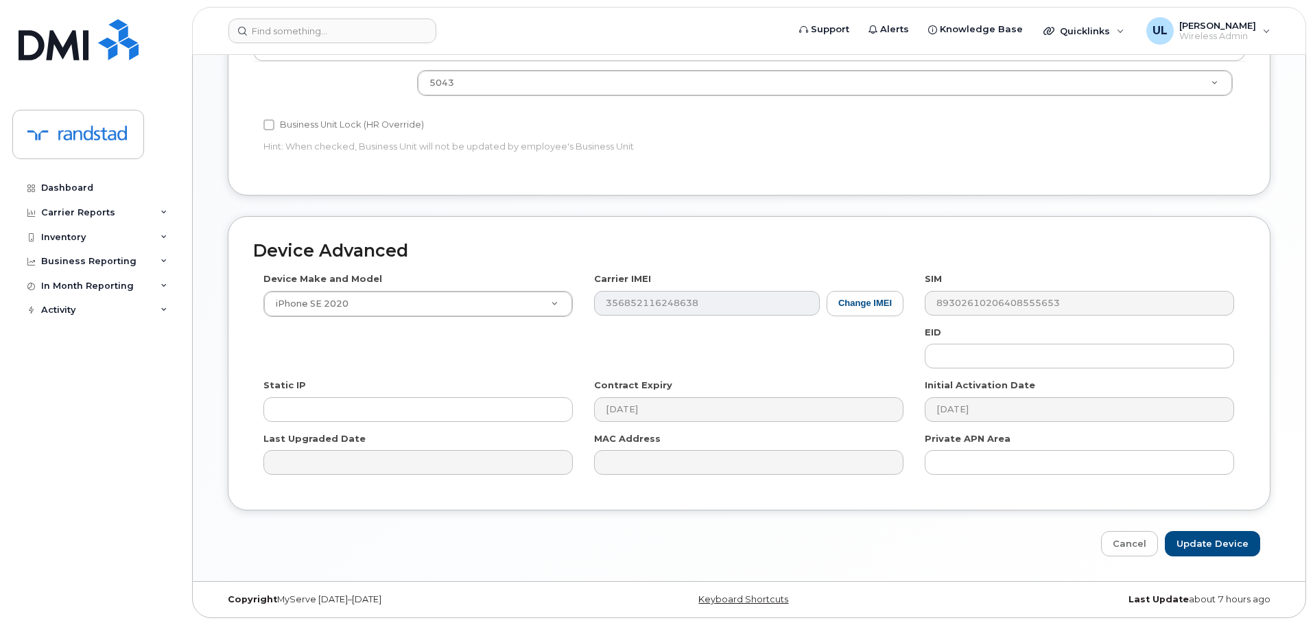
click at [1196, 527] on div "Device Advanced Device Make and Model iPhone SE 2020 Android TCL 502 Watch Appl…" at bounding box center [748, 386] width 1063 height 341
click at [1208, 540] on input "Update Device" at bounding box center [1212, 543] width 95 height 25
type input "Saving..."
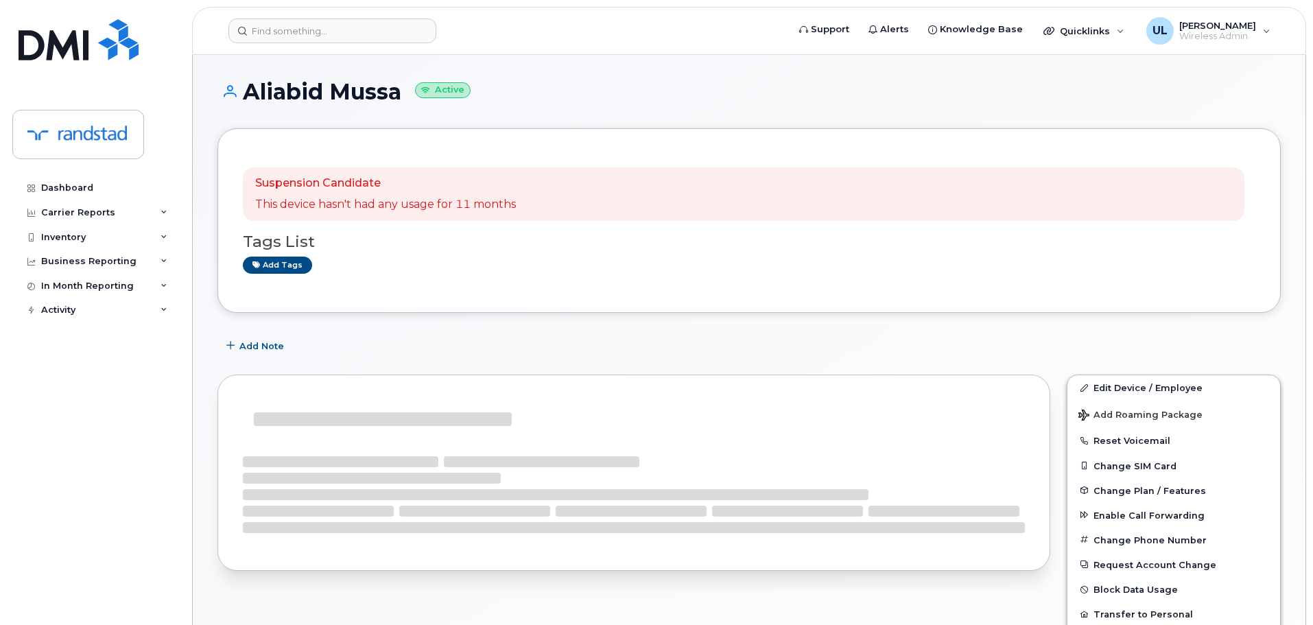
click at [363, 427] on div at bounding box center [634, 419] width 782 height 38
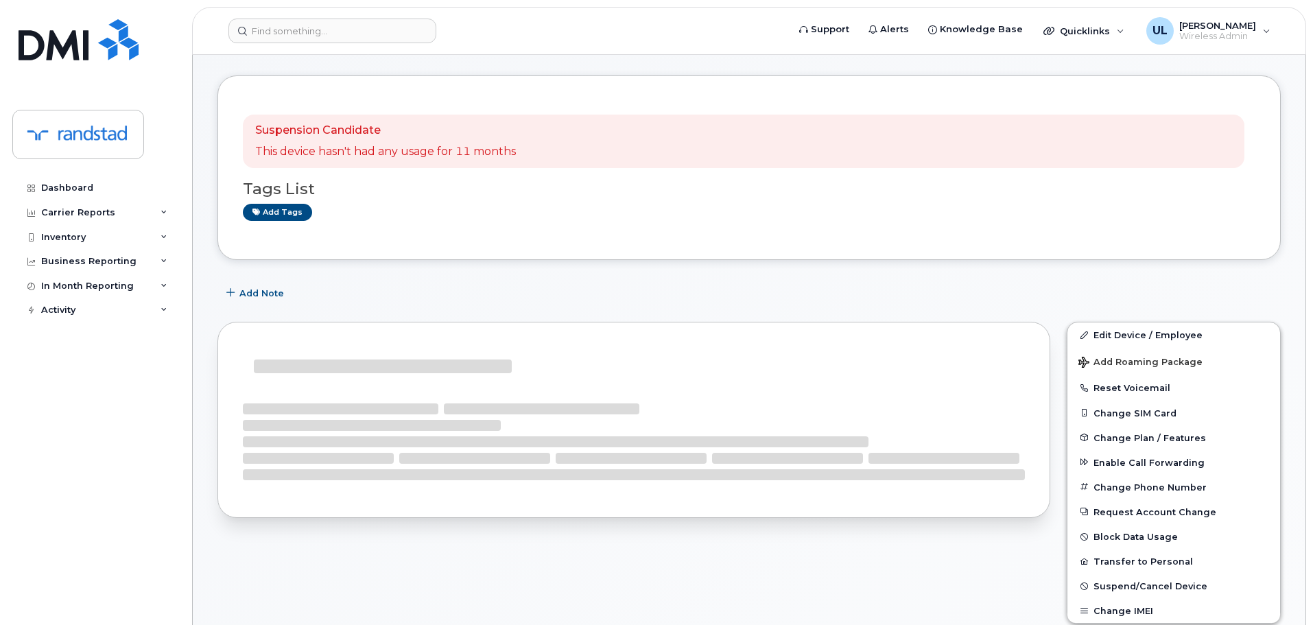
scroll to position [206, 0]
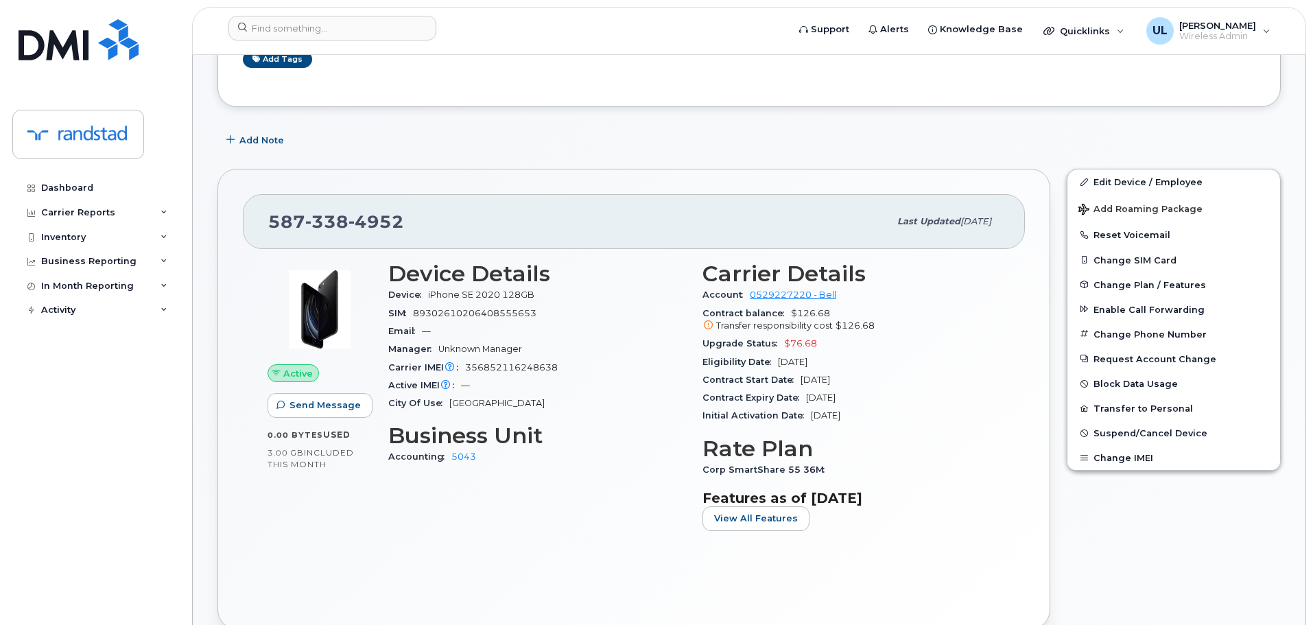
click at [373, 236] on div "[PHONE_NUMBER]" at bounding box center [578, 221] width 621 height 29
copy span "[PHONE_NUMBER]"
